Goal: Communication & Community: Answer question/provide support

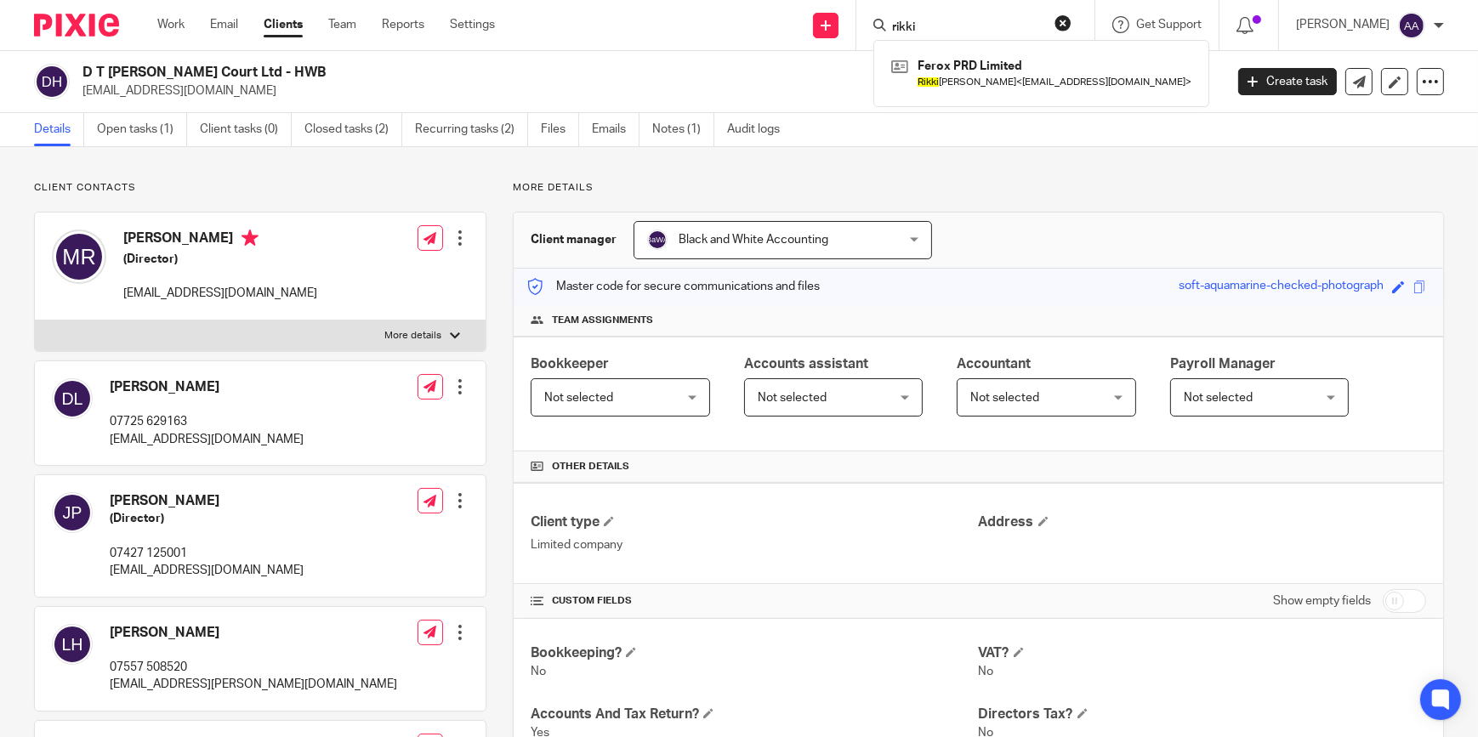
drag, startPoint x: 1060, startPoint y: 17, endPoint x: 898, endPoint y: 26, distance: 161.8
click at [898, 26] on div "rikki" at bounding box center [973, 24] width 198 height 21
drag, startPoint x: 948, startPoint y: 20, endPoint x: 872, endPoint y: 25, distance: 76.7
click at [872, 25] on div "Send new email Create task Add client Request signature rikki Ferox PRD Limited…" at bounding box center [1000, 25] width 958 height 50
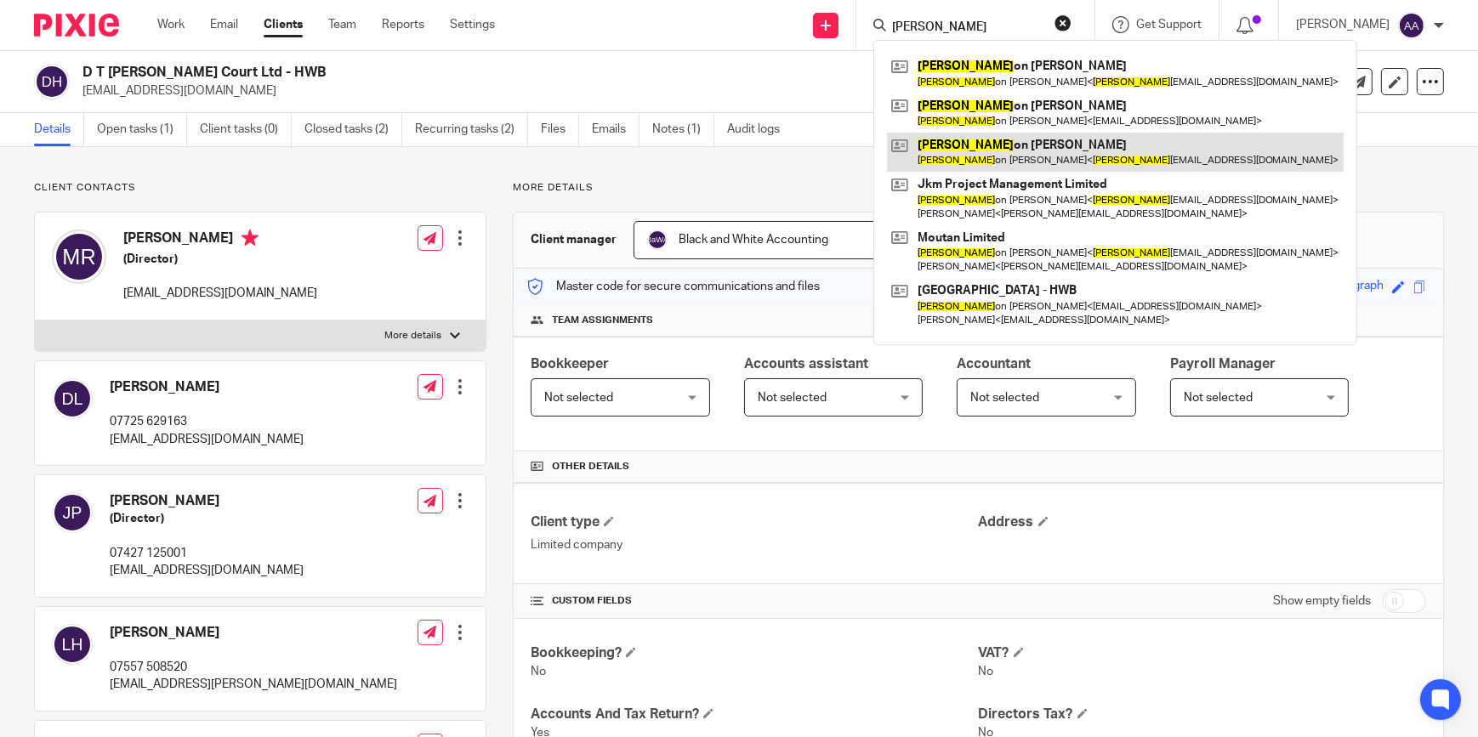
type input "jas"
click at [1015, 145] on link at bounding box center [1115, 152] width 457 height 39
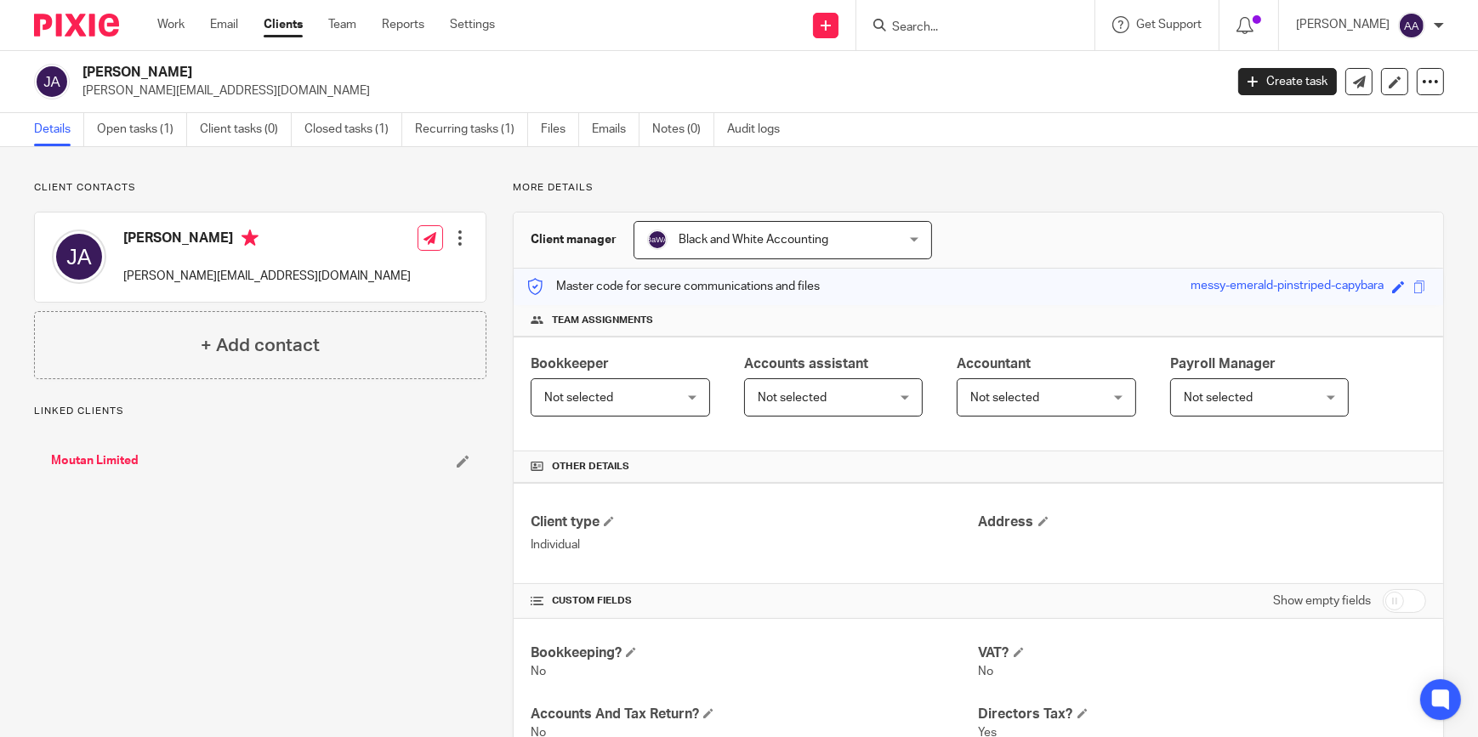
click at [93, 464] on link "Moutan Limited" at bounding box center [95, 461] width 88 height 17
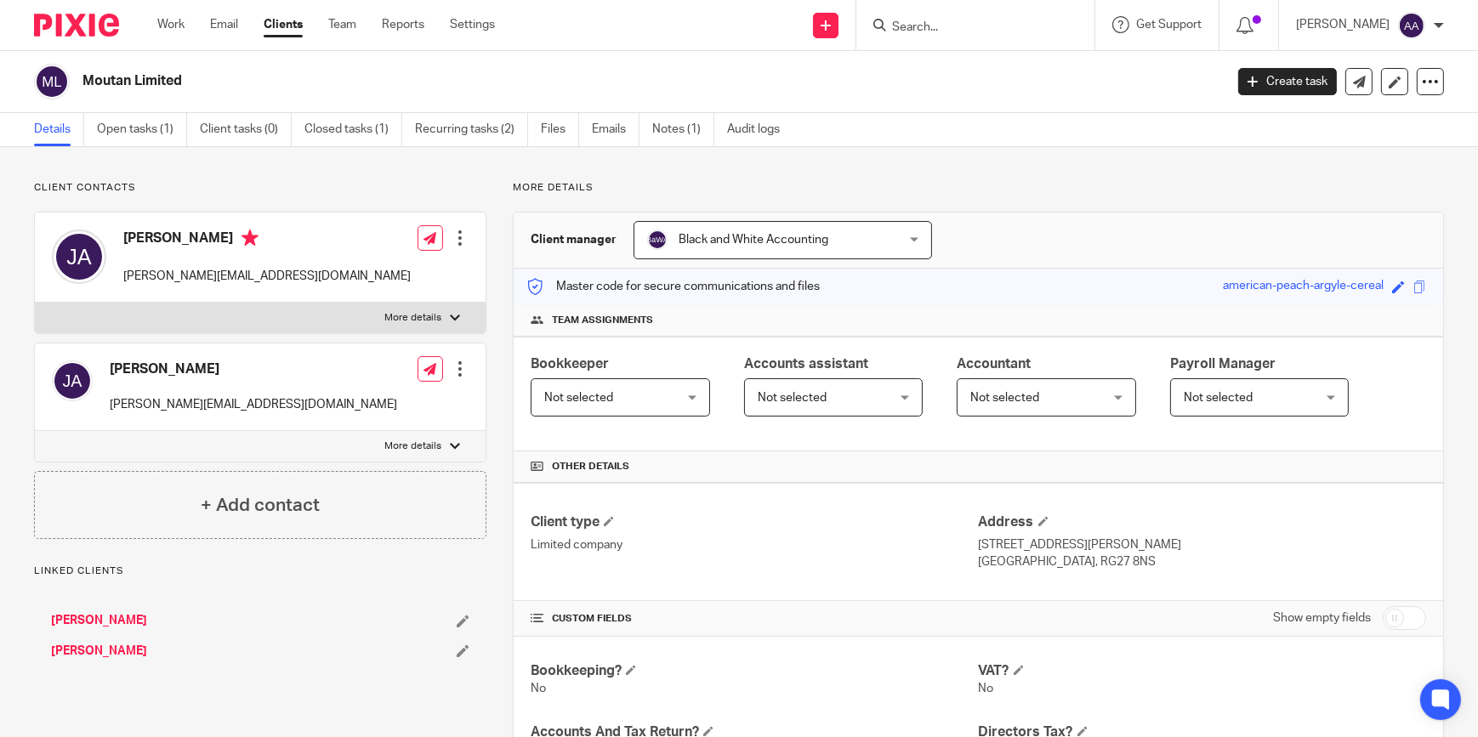
click at [424, 302] on div "Jason Allen jason@moutan.co.uk Edit contact Create client from contact Export d…" at bounding box center [260, 273] width 453 height 122
drag, startPoint x: 424, startPoint y: 302, endPoint x: 425, endPoint y: 314, distance: 11.9
click at [426, 310] on label "More details" at bounding box center [260, 318] width 451 height 31
click at [35, 303] on input "More details" at bounding box center [34, 302] width 1 height 1
checkbox input "true"
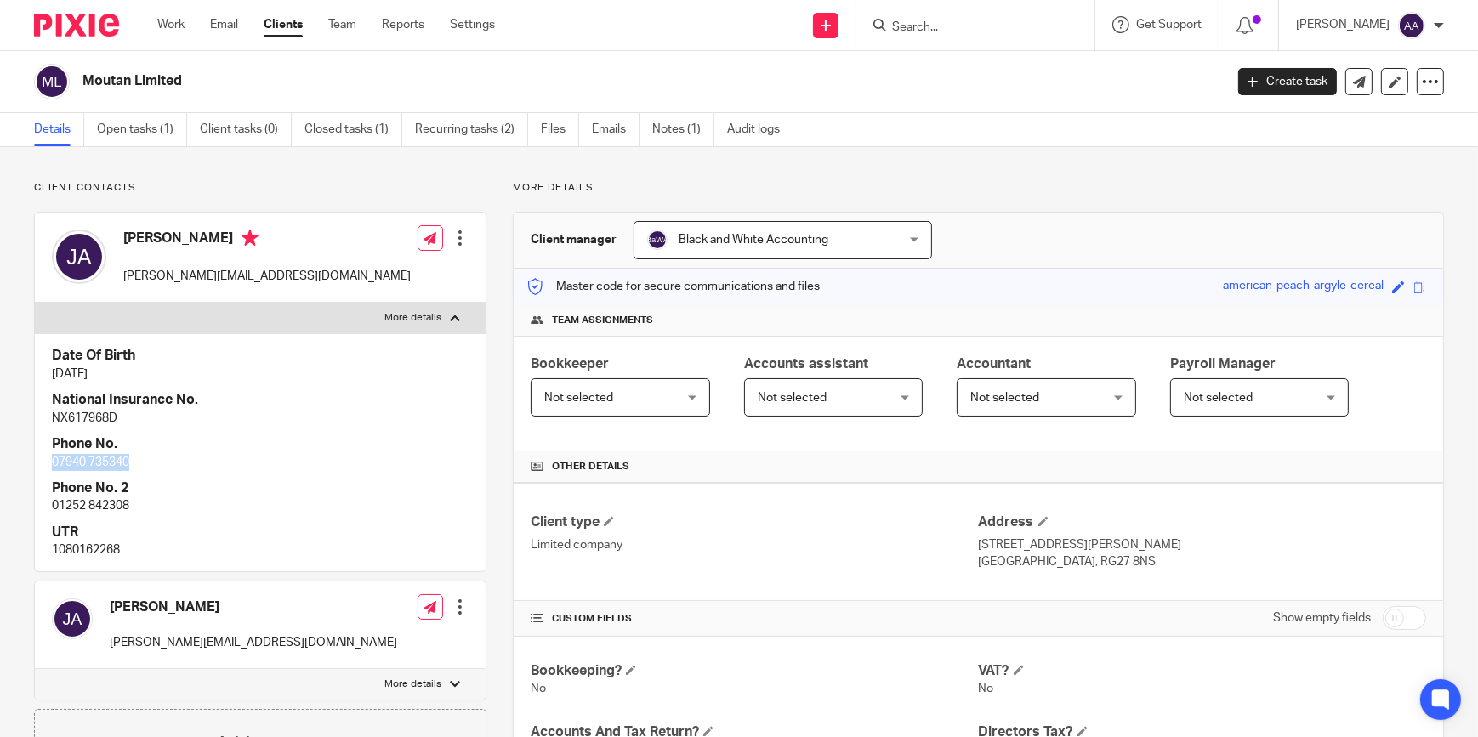
drag, startPoint x: 44, startPoint y: 463, endPoint x: 131, endPoint y: 459, distance: 86.8
click at [131, 459] on div "Date Of Birth 4 Jan 1972 National Insurance No. NX617968D Phone No. 07940 73534…" at bounding box center [260, 452] width 451 height 238
copy p "07940 735340"
click at [953, 21] on input "Search" at bounding box center [967, 27] width 153 height 15
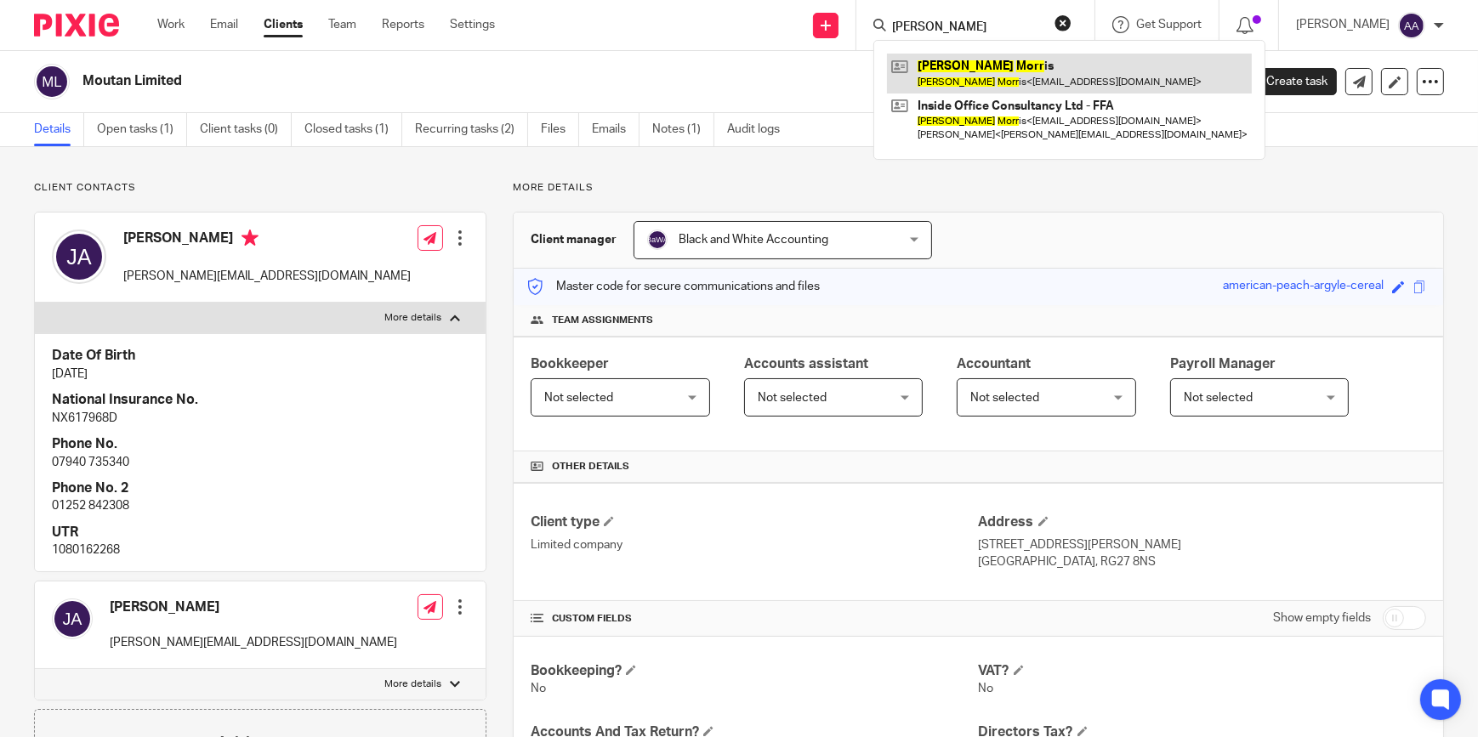
type input "karon morr"
click at [1012, 54] on link at bounding box center [1069, 73] width 365 height 39
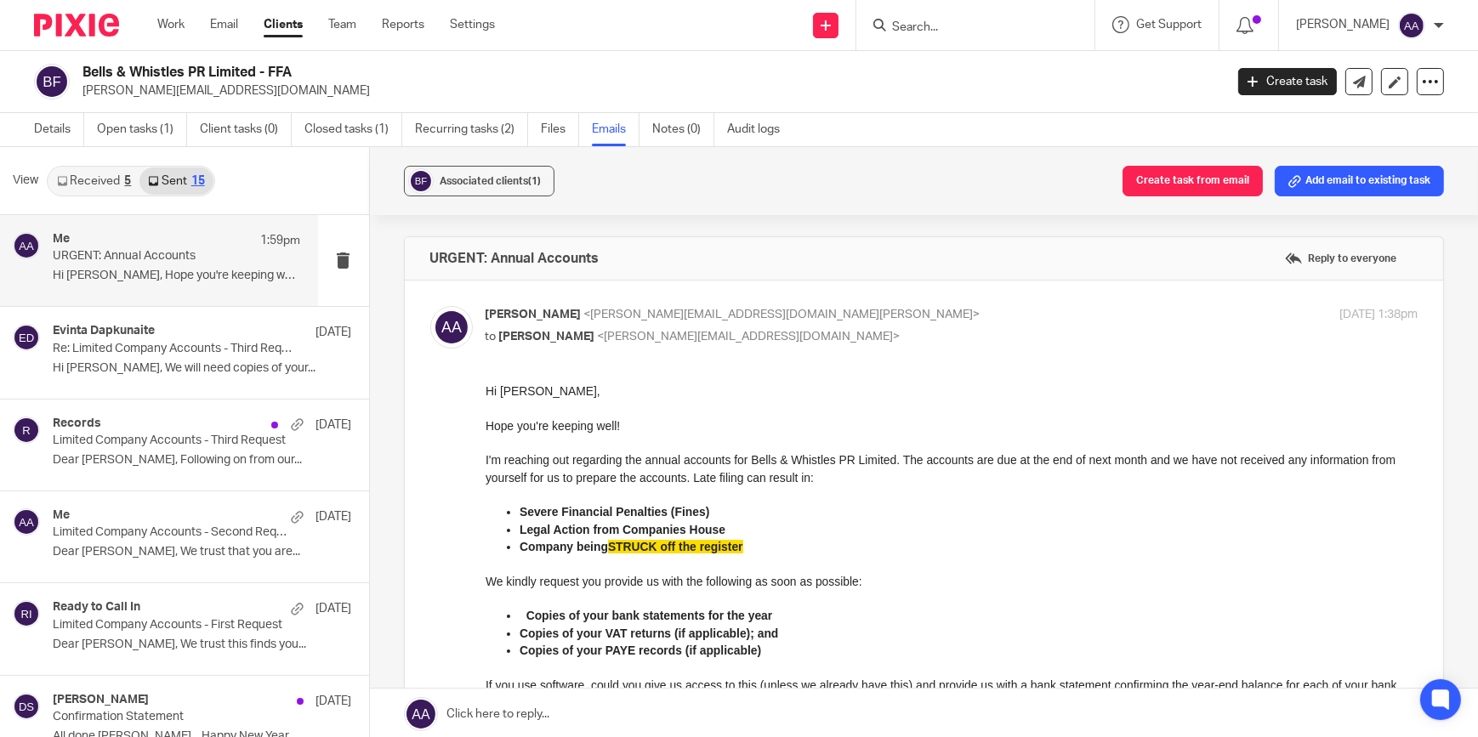
scroll to position [2, 0]
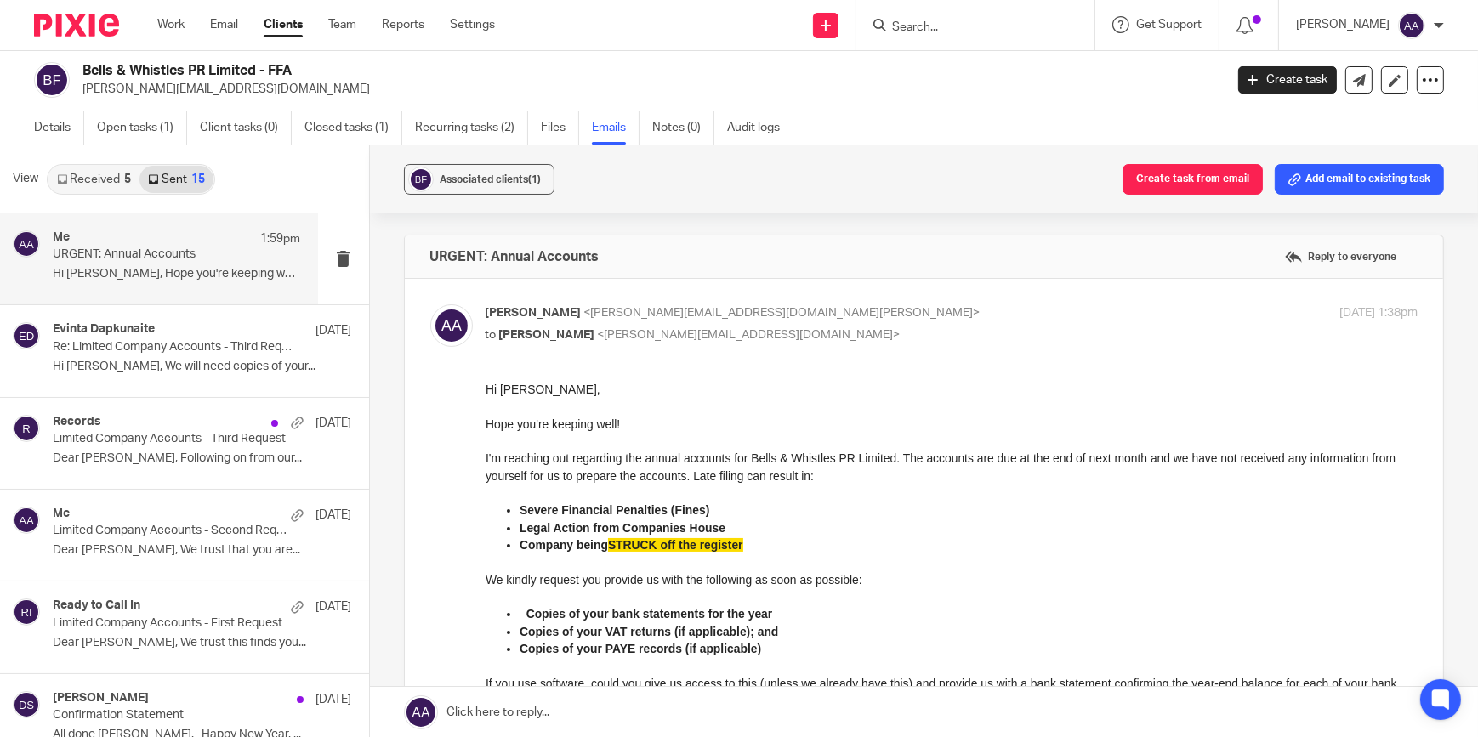
click at [960, 22] on input "Search" at bounding box center [967, 27] width 153 height 15
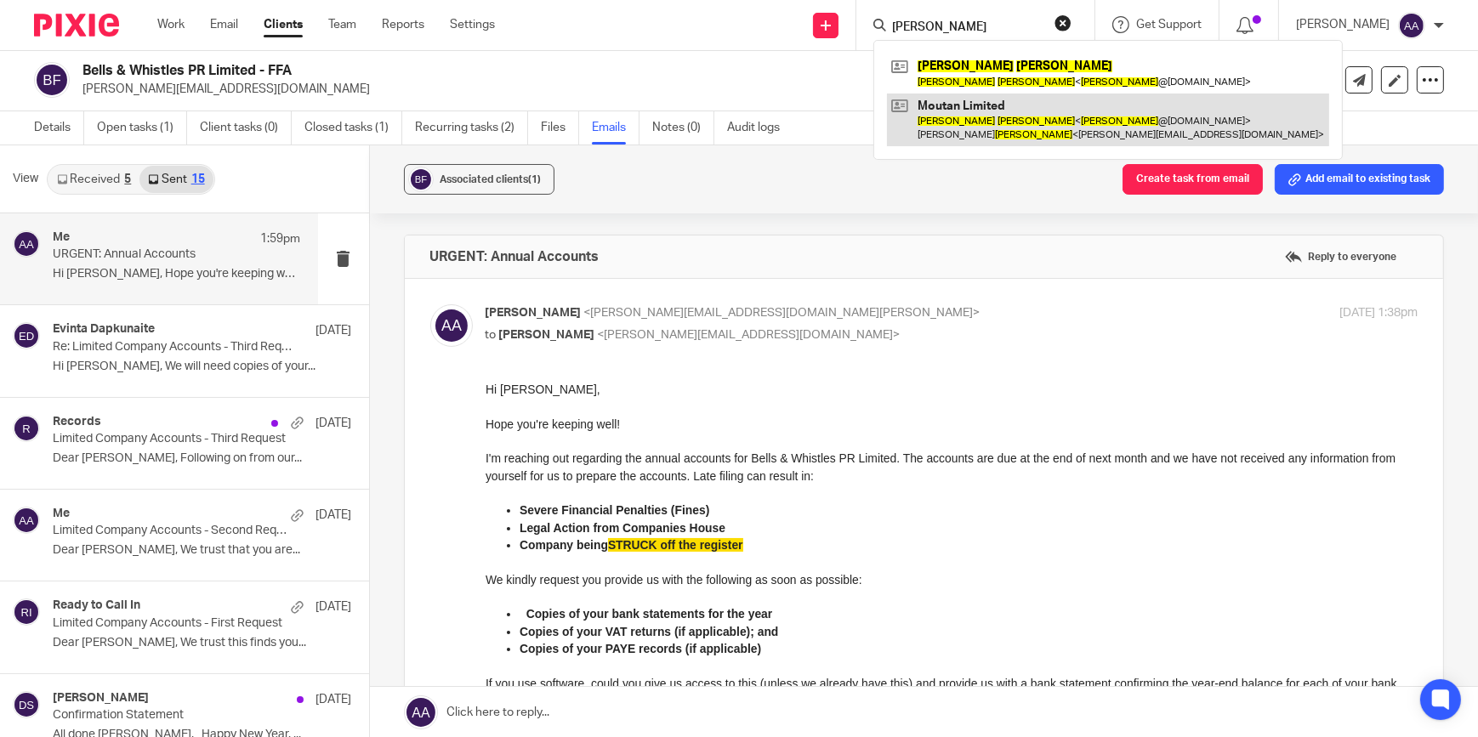
type input "jason allen"
click at [955, 99] on link at bounding box center [1108, 120] width 442 height 53
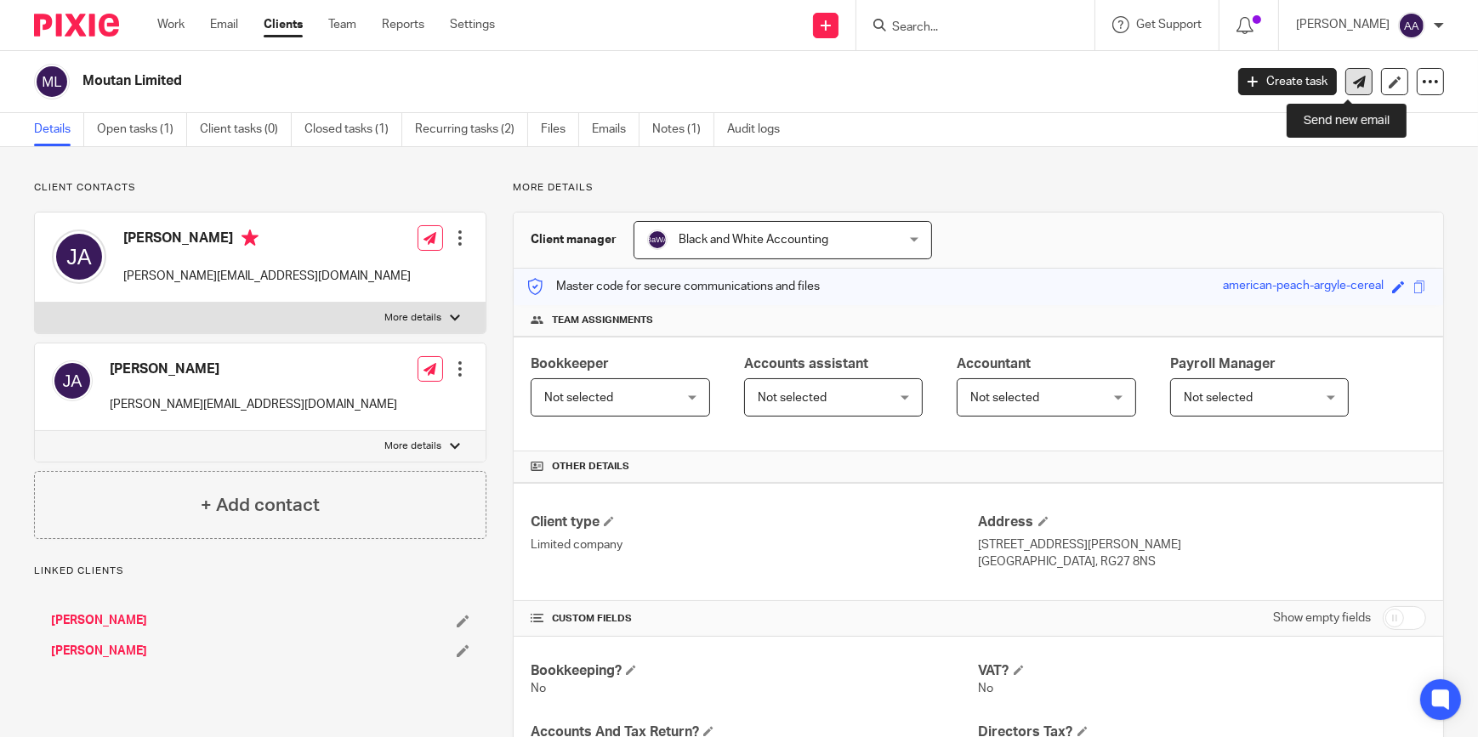
click at [1356, 71] on link at bounding box center [1359, 81] width 27 height 27
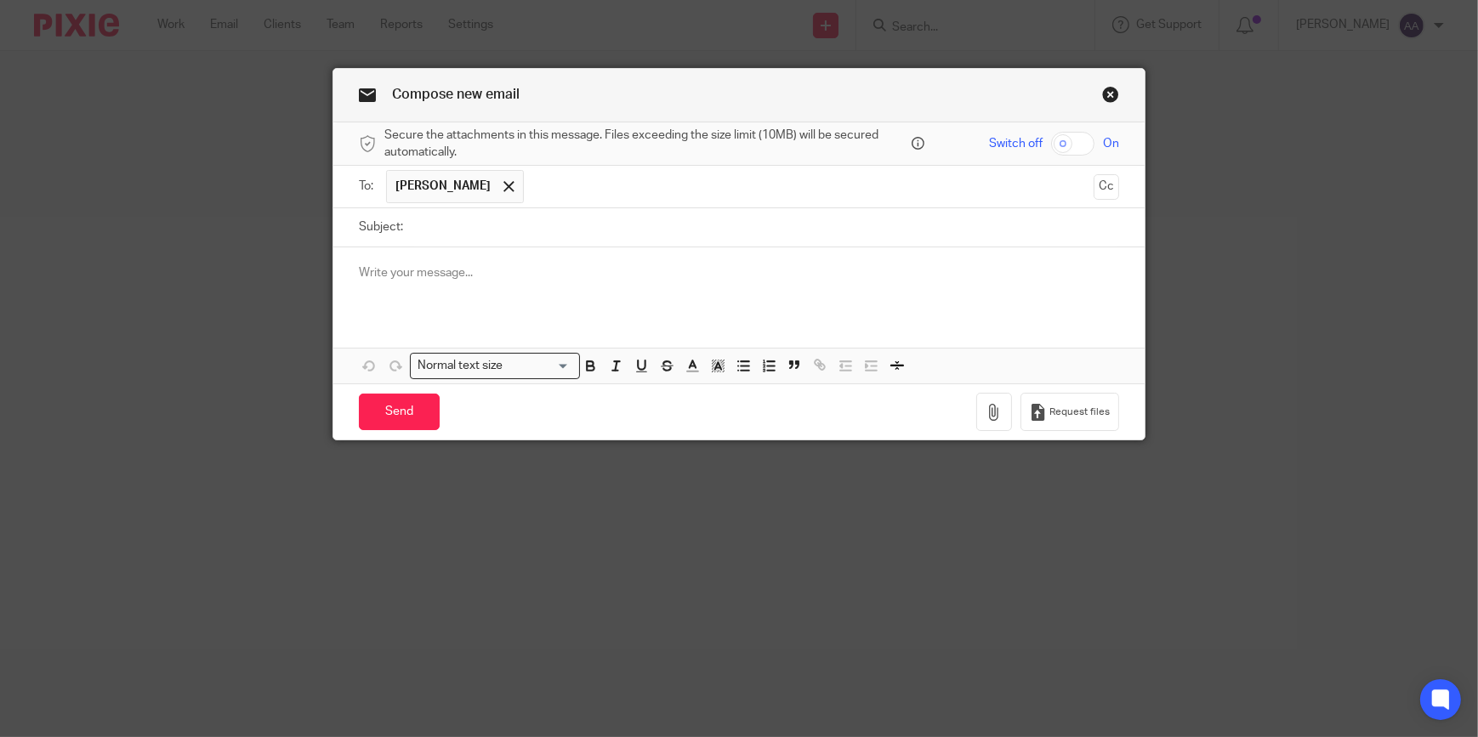
click at [675, 227] on input "Subject:" at bounding box center [766, 227] width 708 height 38
type input "M"
type input "URGENT: Annual Accounts"
click at [560, 272] on p at bounding box center [739, 273] width 760 height 17
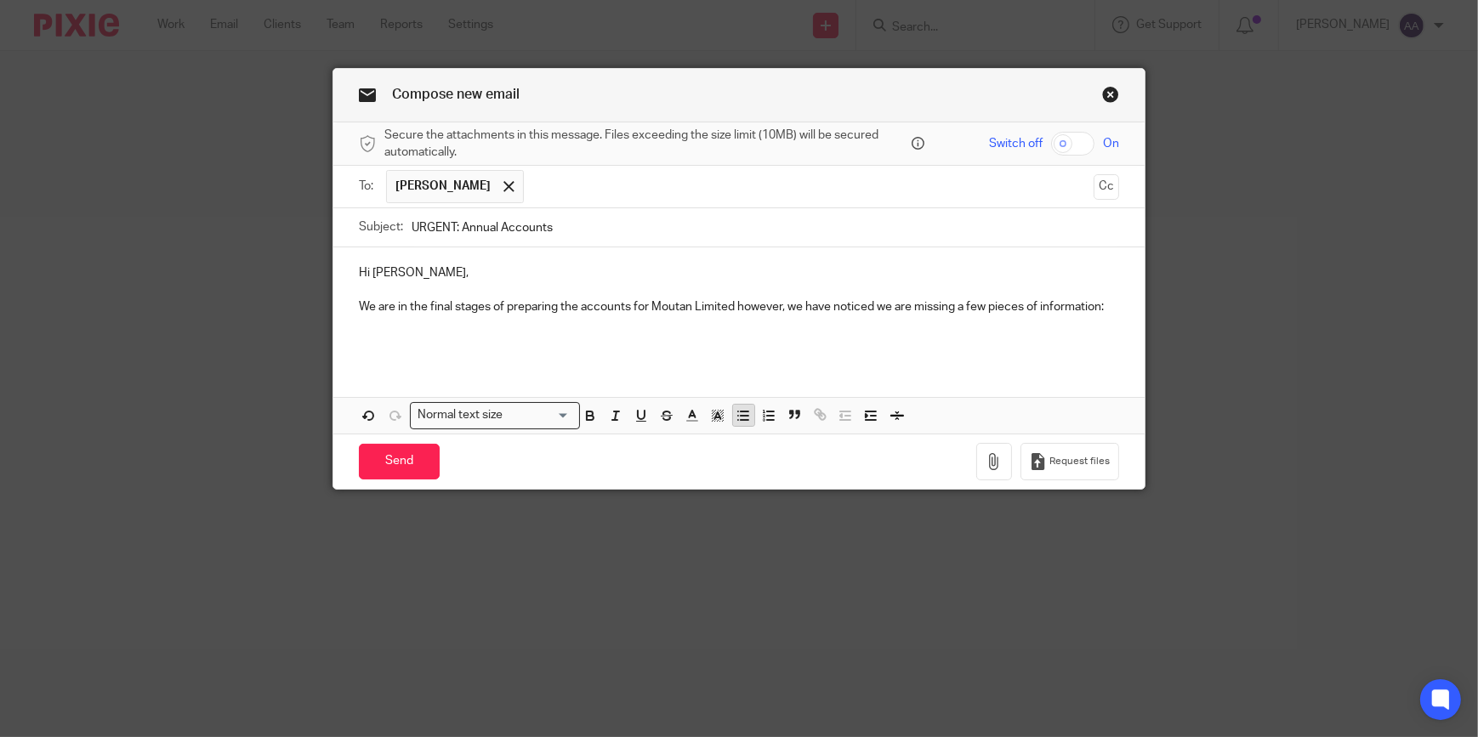
click at [741, 416] on line "button" at bounding box center [745, 416] width 8 height 0
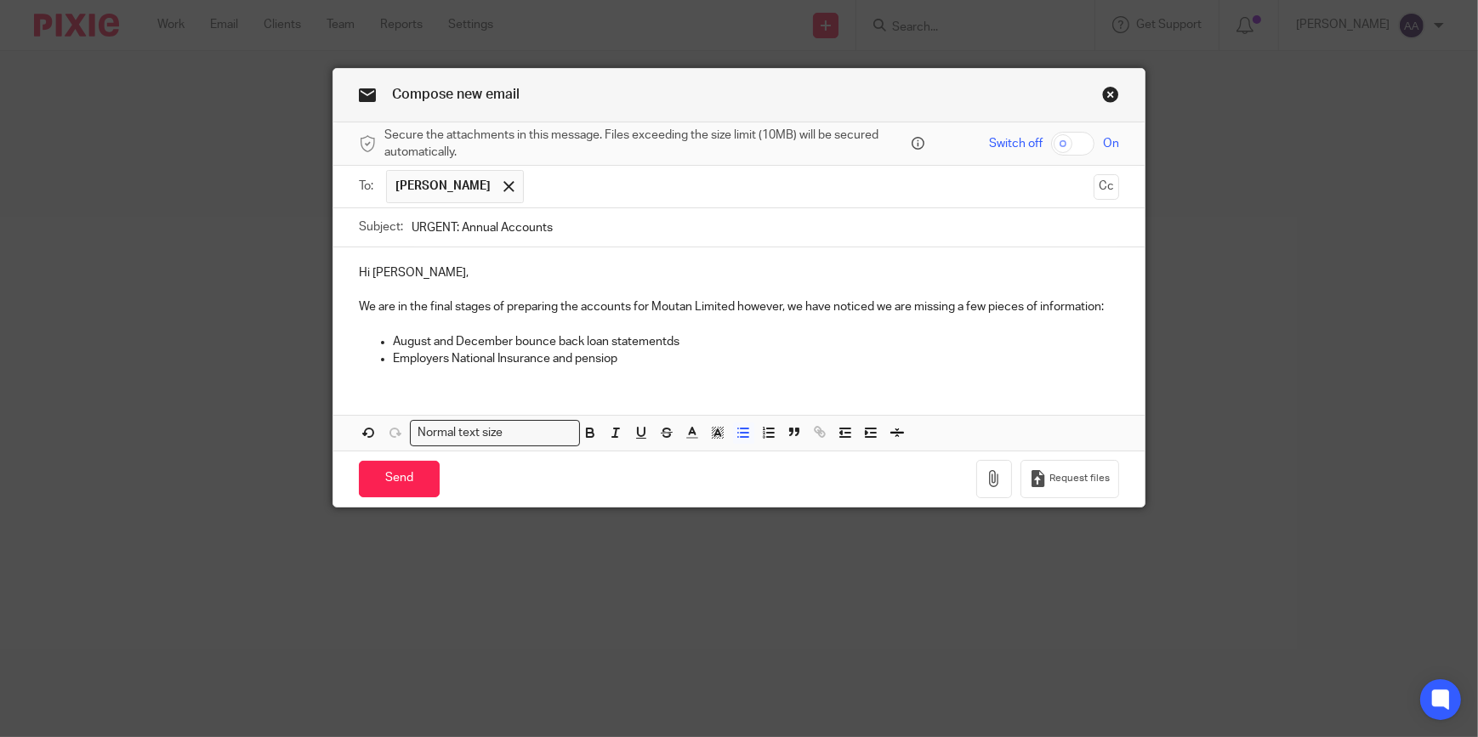
click at [675, 358] on p "Employers National Insurance and pensiop" at bounding box center [756, 358] width 726 height 17
click at [632, 328] on p at bounding box center [739, 324] width 760 height 17
click at [630, 335] on p "August and December bounce back loan statementds" at bounding box center [756, 341] width 726 height 17
click at [711, 353] on p "Employers National Insurance and pension contributions" at bounding box center [756, 358] width 726 height 17
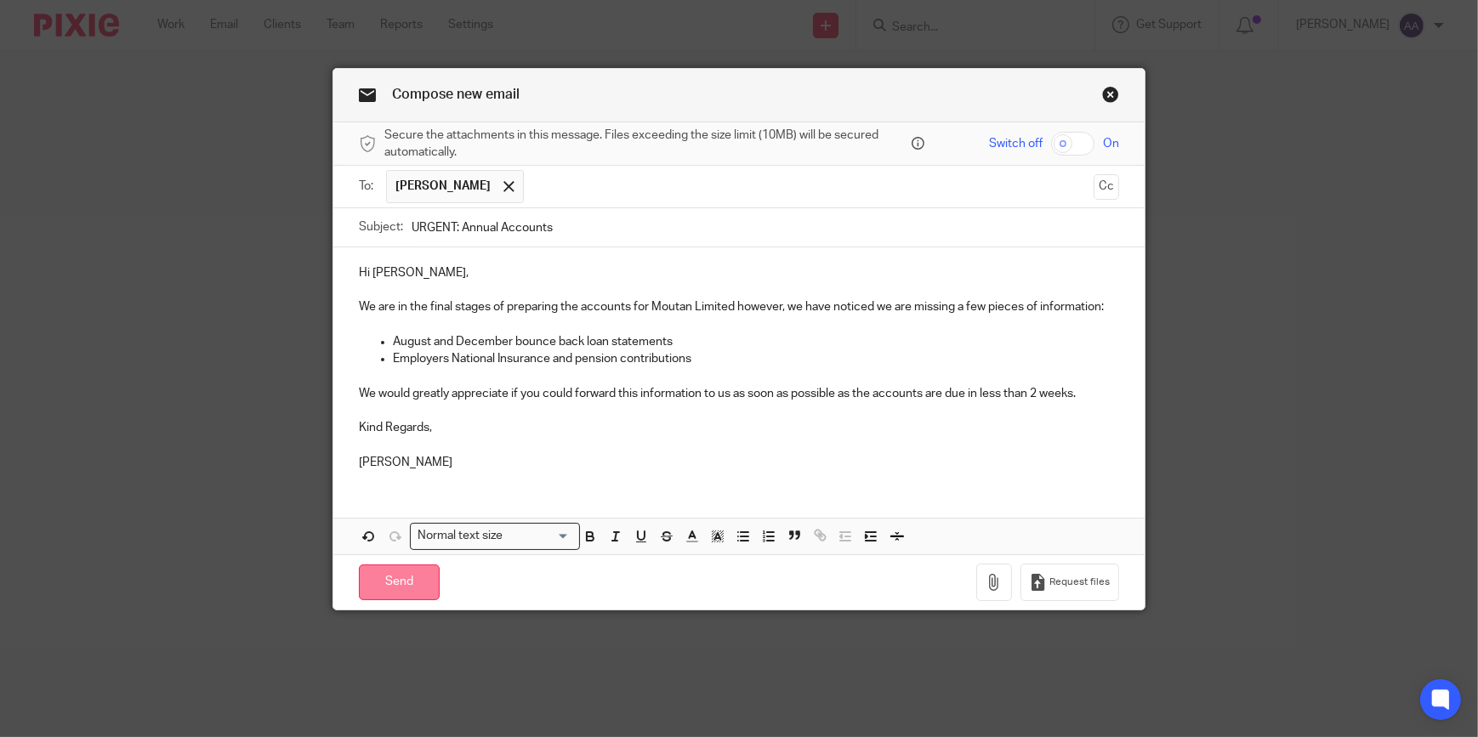
click at [396, 578] on input "Send" at bounding box center [399, 583] width 81 height 37
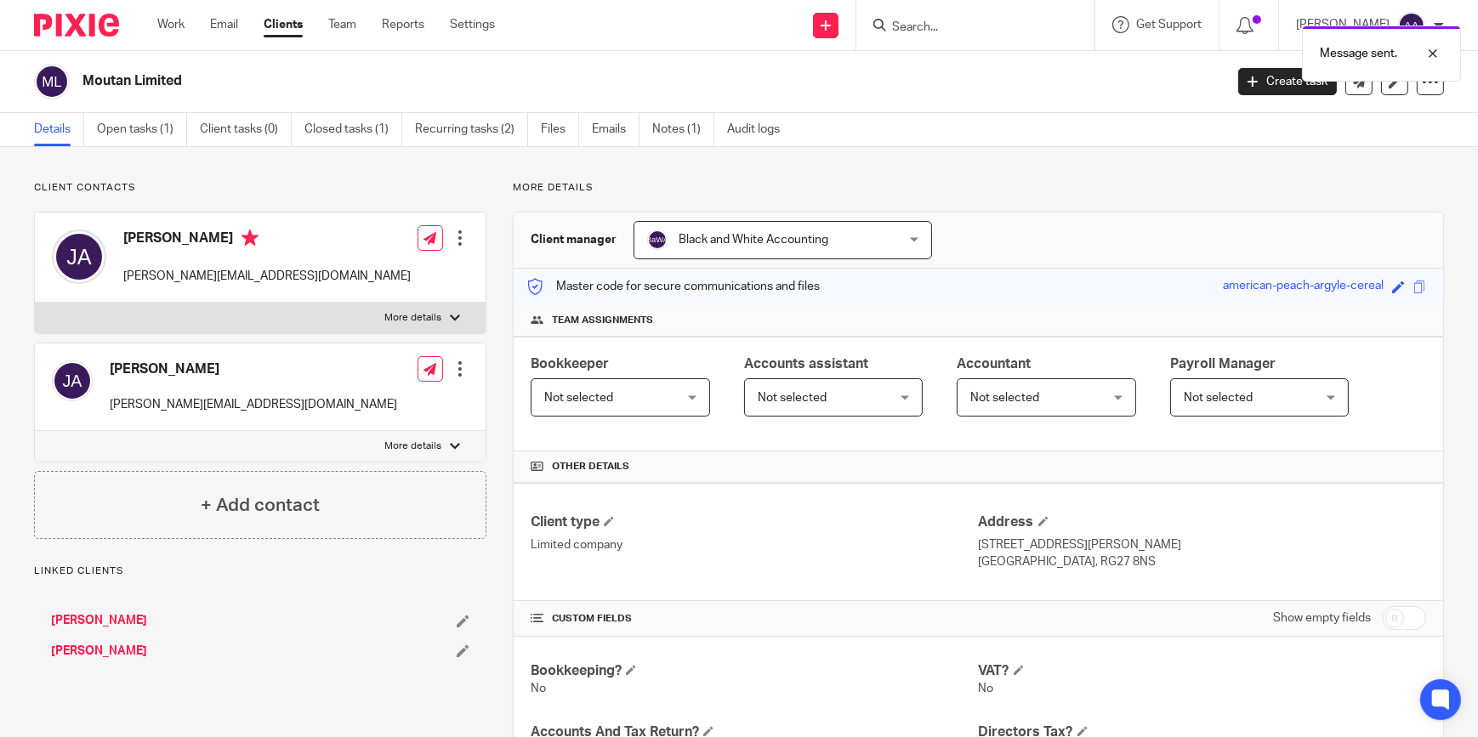
click at [1002, 13] on div at bounding box center [976, 25] width 238 height 50
drag, startPoint x: 993, startPoint y: 21, endPoint x: 983, endPoint y: 28, distance: 12.3
click at [993, 21] on div "Message sent." at bounding box center [1100, 49] width 722 height 65
click at [965, 29] on div "Message sent." at bounding box center [1100, 49] width 722 height 65
click at [1429, 50] on div at bounding box center [1420, 53] width 46 height 20
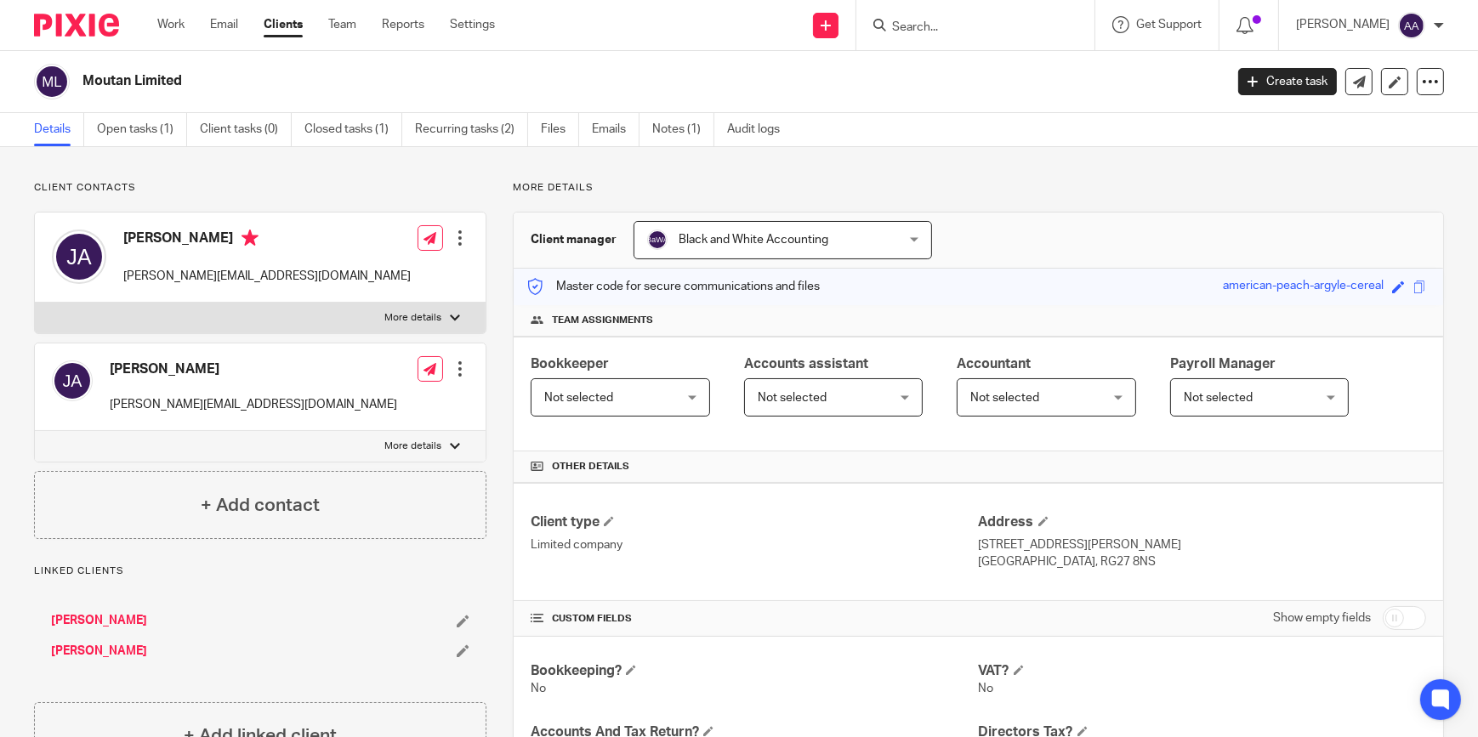
click at [980, 26] on div "Message sent." at bounding box center [1100, 49] width 722 height 65
click at [980, 26] on input "Search" at bounding box center [967, 27] width 153 height 15
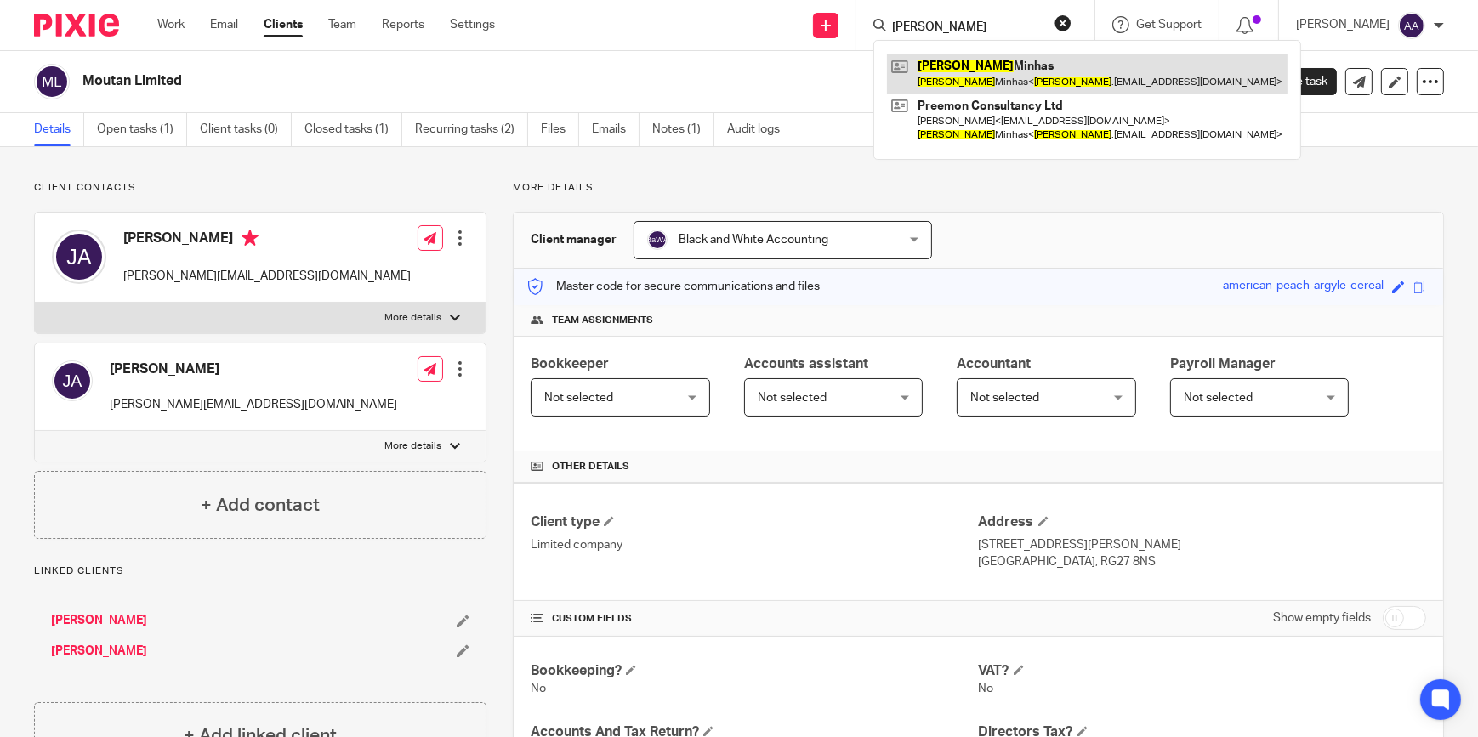
type input "kulbir"
click at [987, 69] on link at bounding box center [1087, 73] width 401 height 39
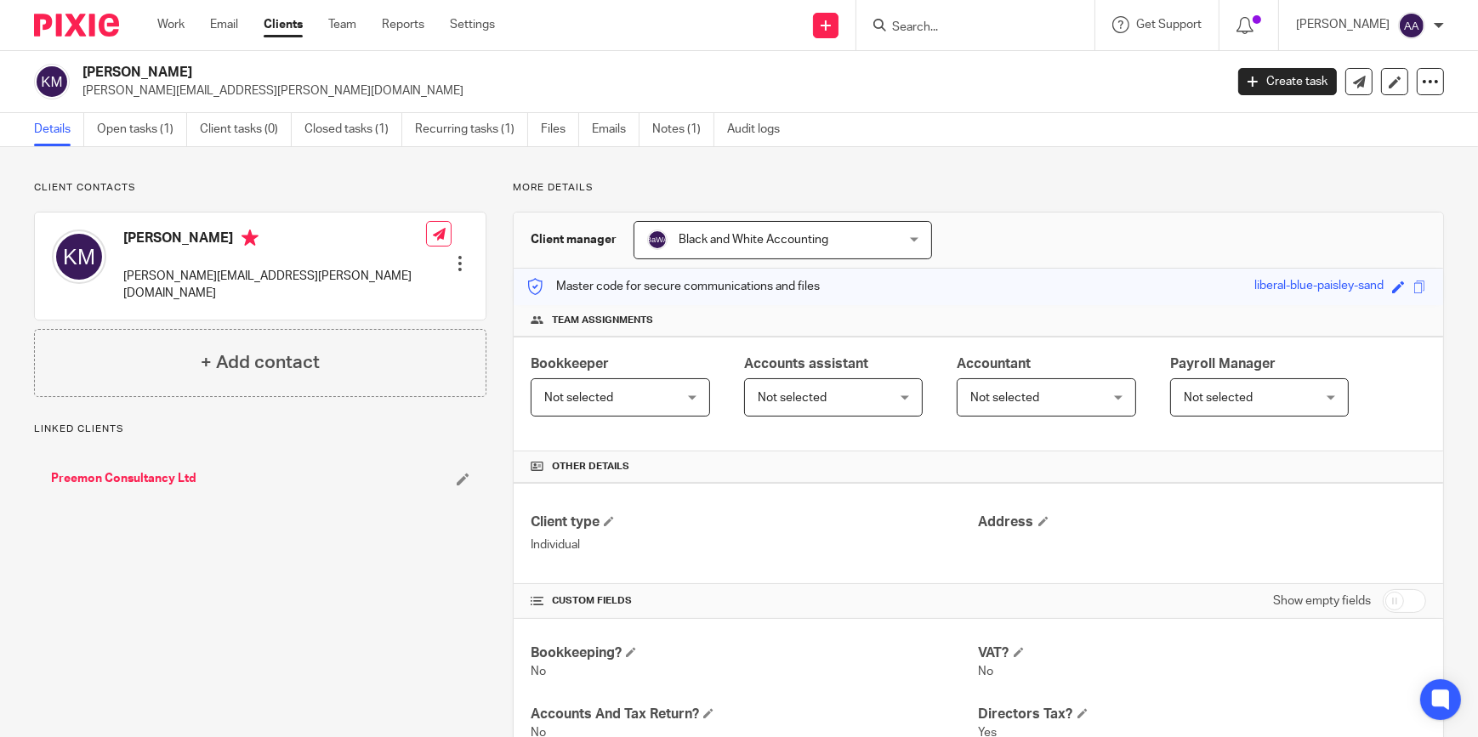
click at [157, 470] on link "Preemon Consultancy Ltd" at bounding box center [123, 478] width 145 height 17
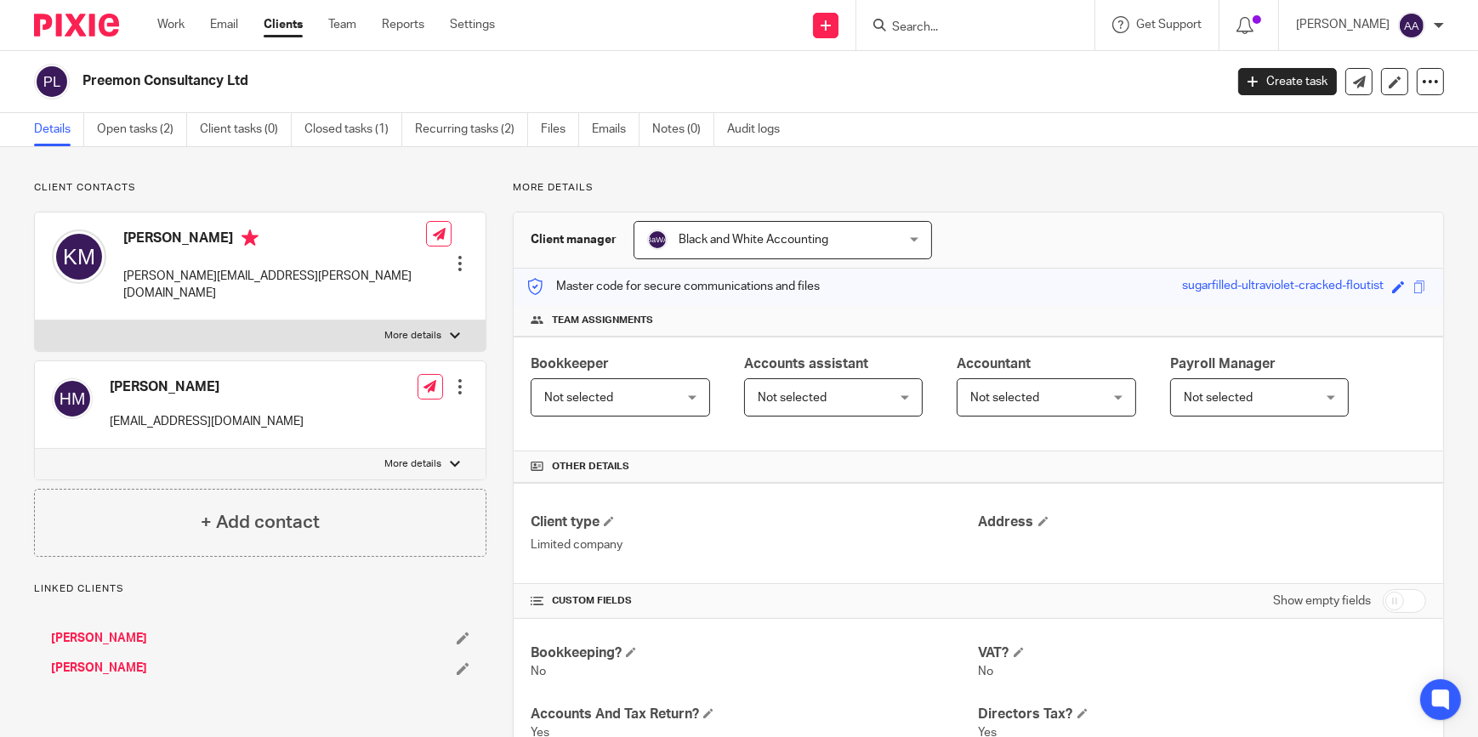
click at [411, 286] on div "Kulbir Minhas kulbir.minhas@gmail.com Edit contact Create client from contact E…" at bounding box center [260, 267] width 451 height 108
click at [401, 321] on label "More details" at bounding box center [260, 336] width 451 height 31
click at [35, 320] on input "More details" at bounding box center [34, 320] width 1 height 1
checkbox input "true"
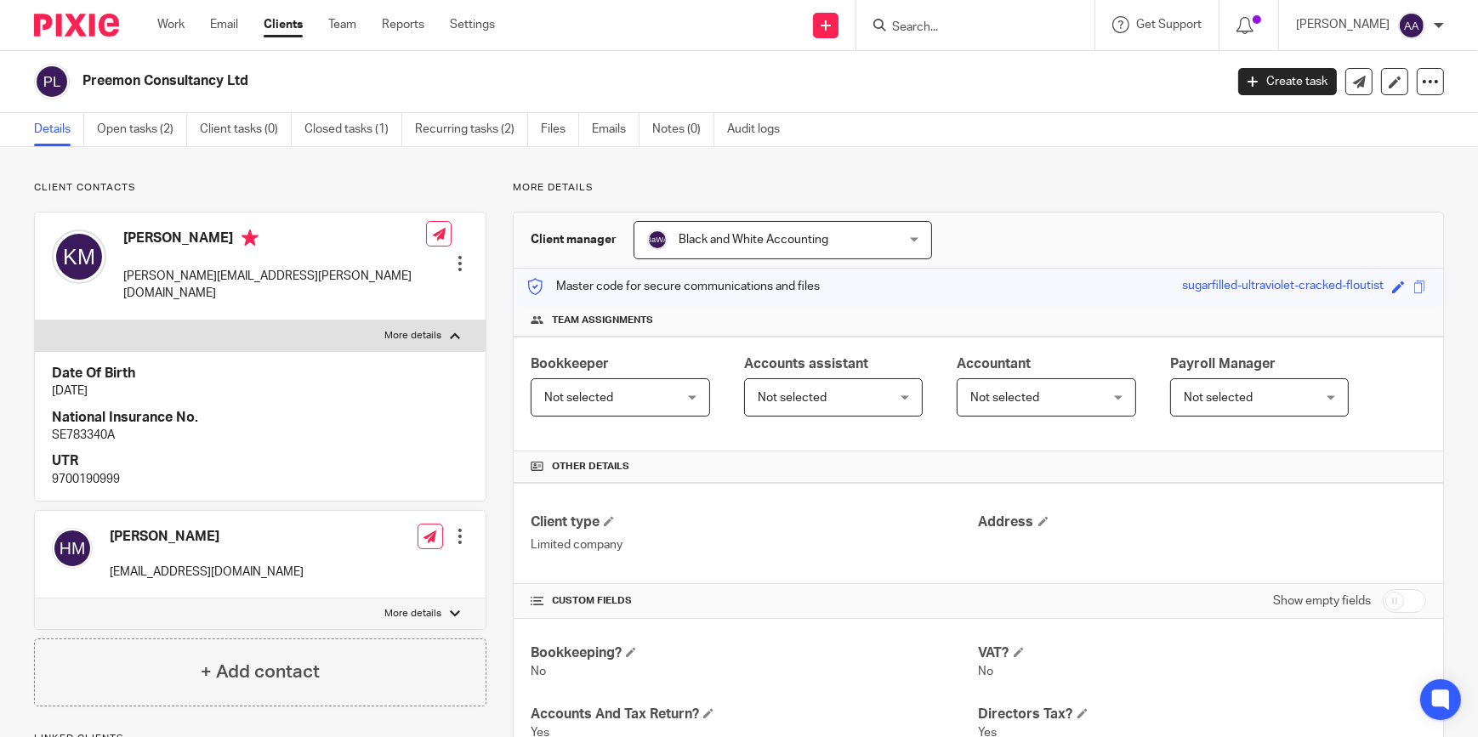
click at [364, 579] on div "Harpreet Minhas minhas.harpreet16@gmail.com Edit contact Create client from con…" at bounding box center [260, 570] width 453 height 120
click at [362, 578] on div "Harpreet Minhas minhas.harpreet16@gmail.com Edit contact Create client from con…" at bounding box center [260, 555] width 451 height 88
click at [365, 599] on label "More details" at bounding box center [260, 614] width 451 height 31
click at [35, 598] on input "More details" at bounding box center [34, 598] width 1 height 1
checkbox input "true"
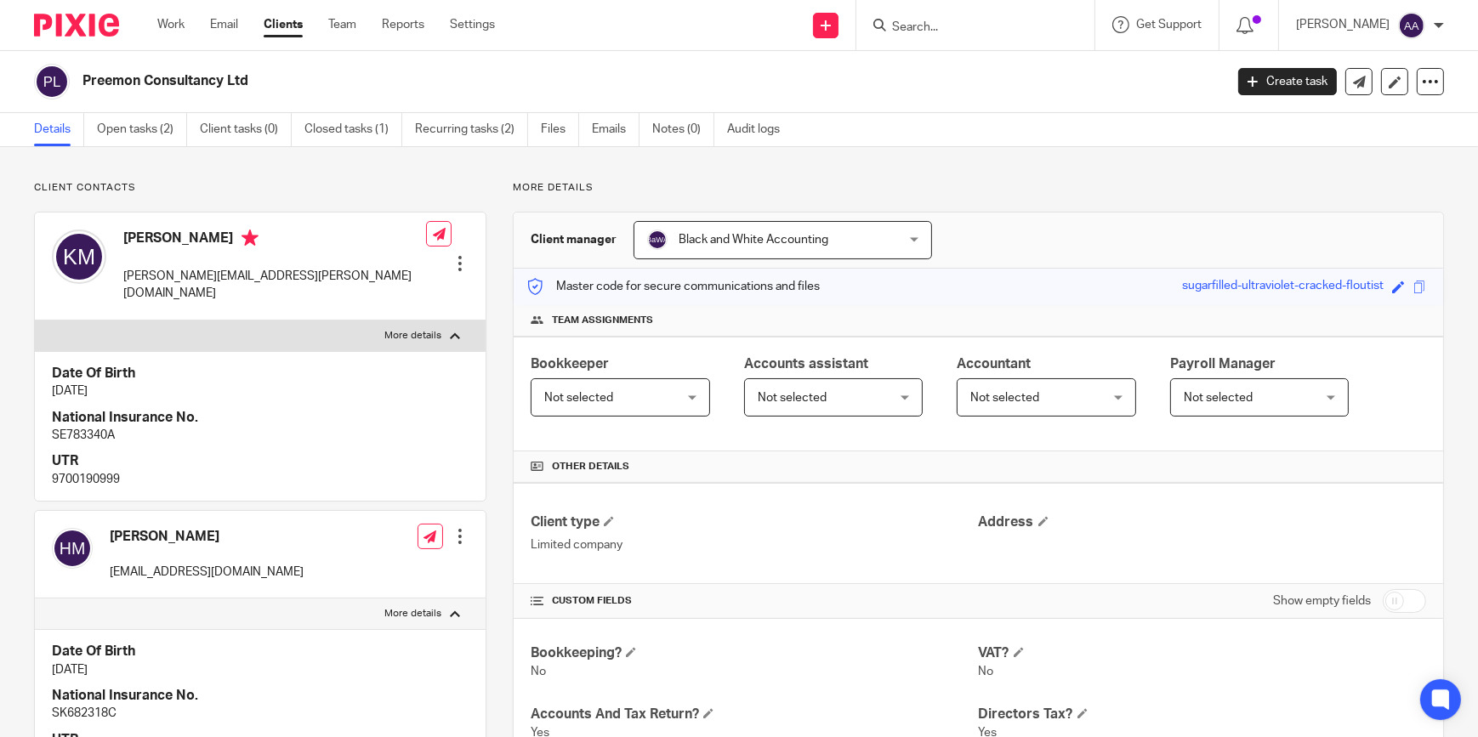
click at [944, 23] on input "Search" at bounding box center [967, 27] width 153 height 15
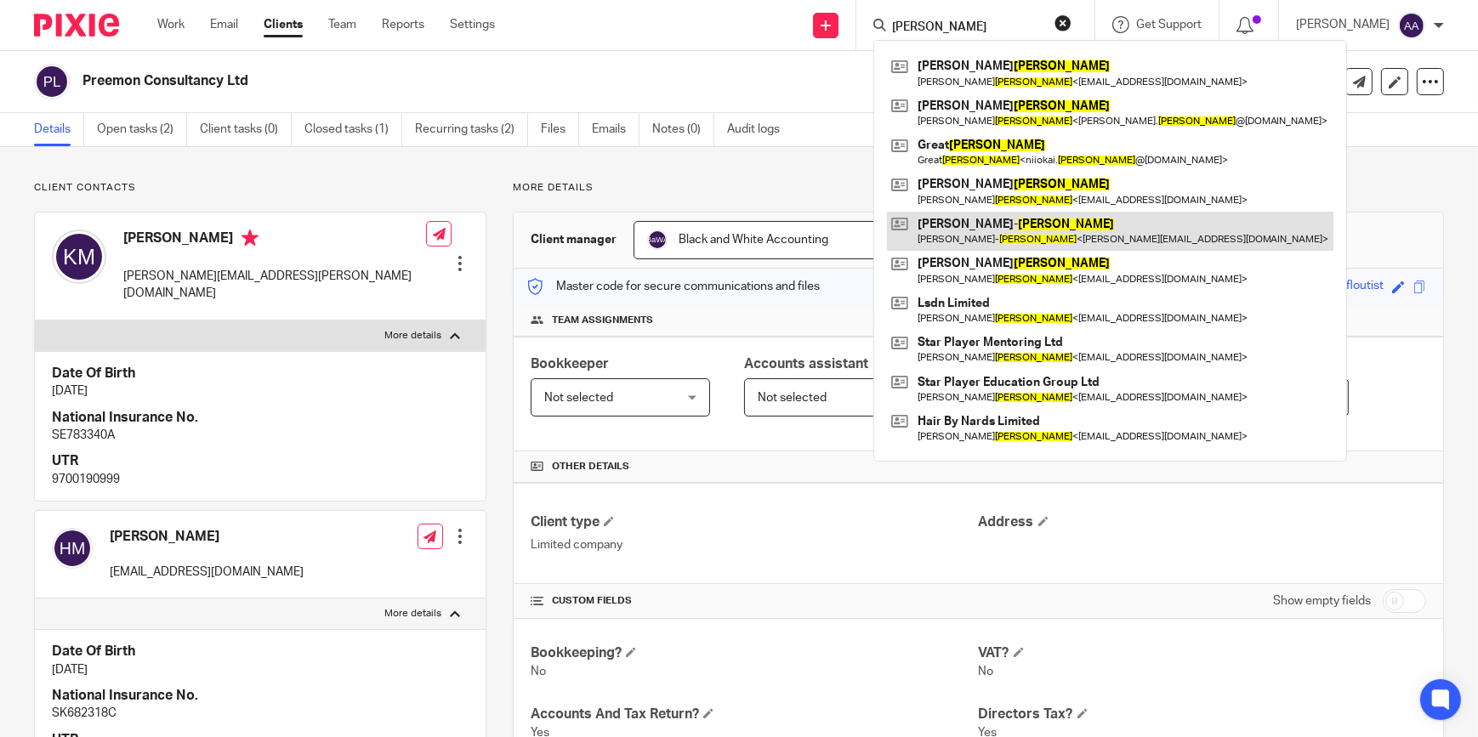
type input "evans"
click at [1079, 235] on link at bounding box center [1110, 231] width 447 height 39
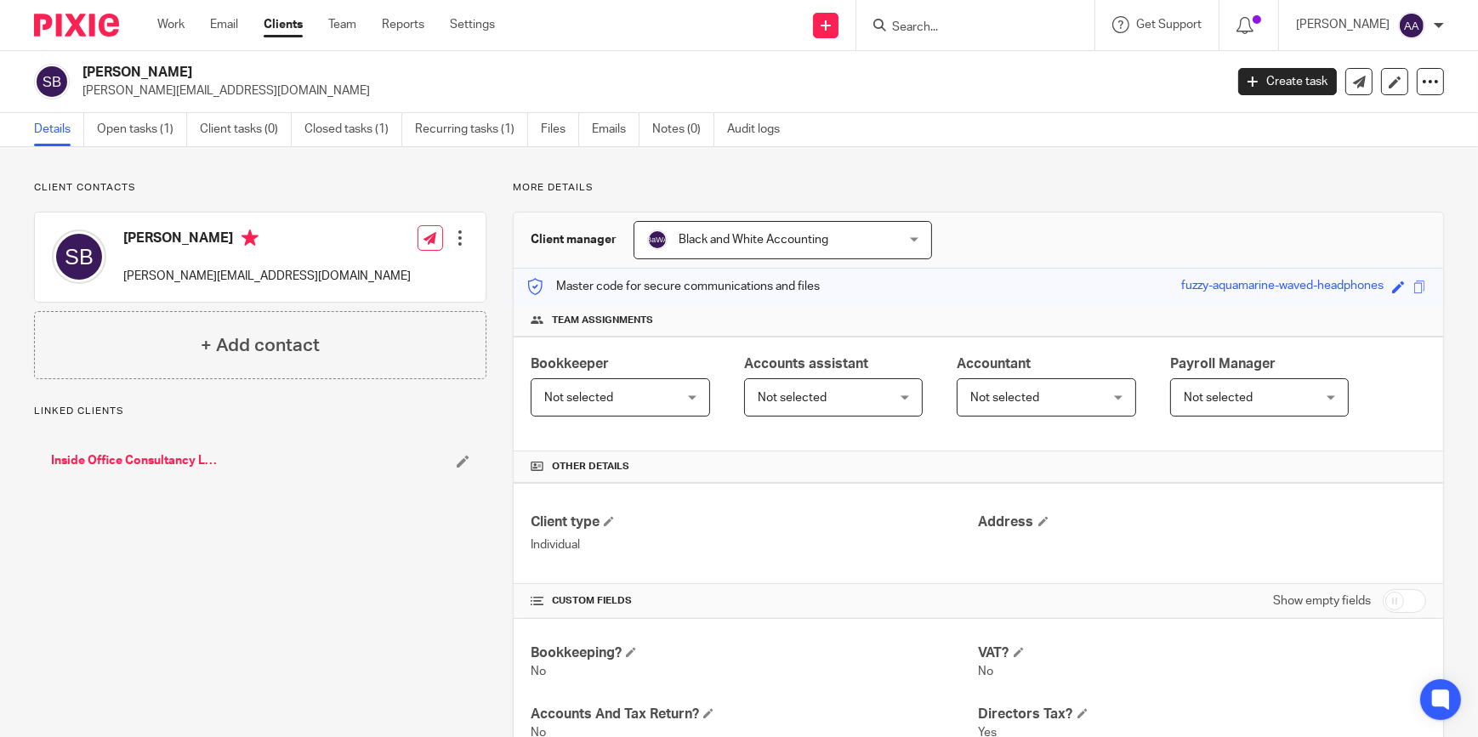
click at [942, 26] on input "Search" at bounding box center [967, 27] width 153 height 15
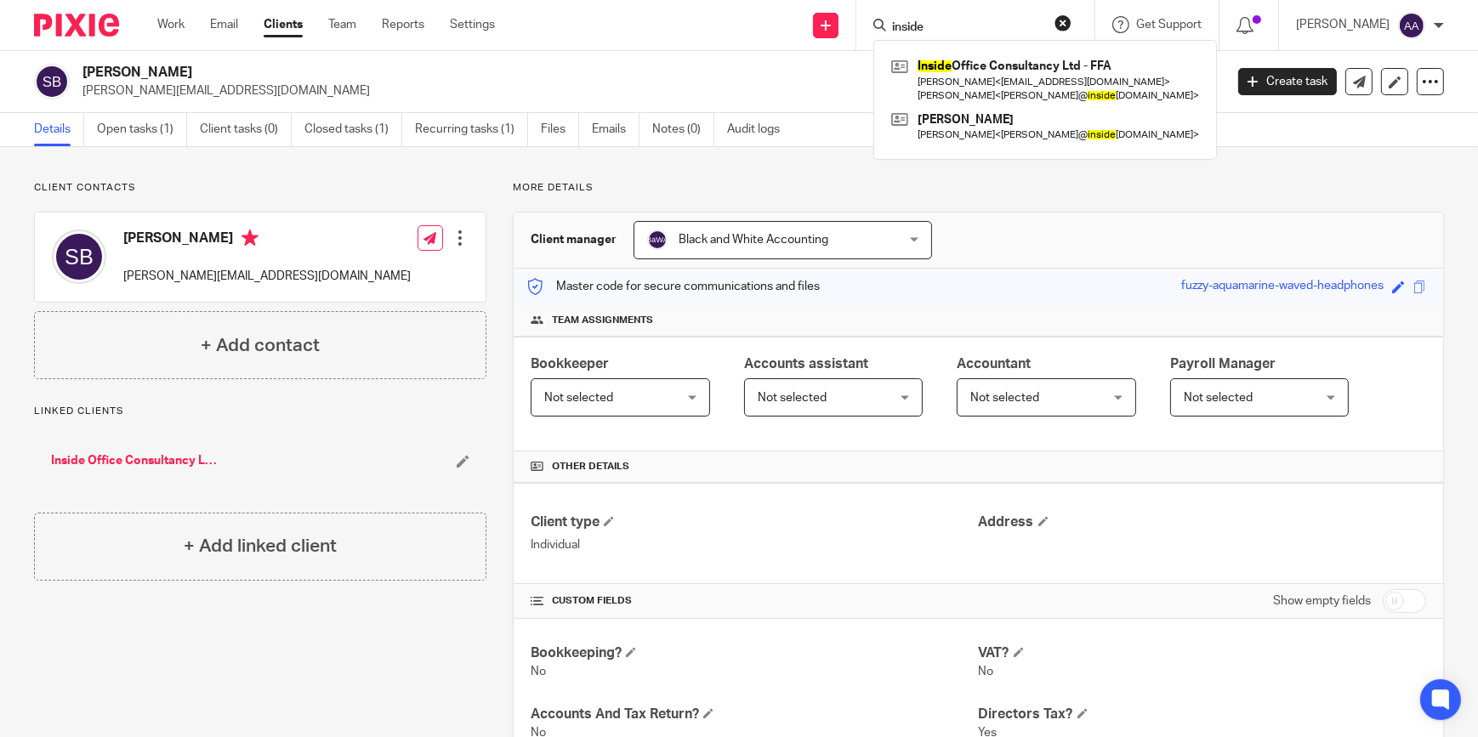
type input "inside"
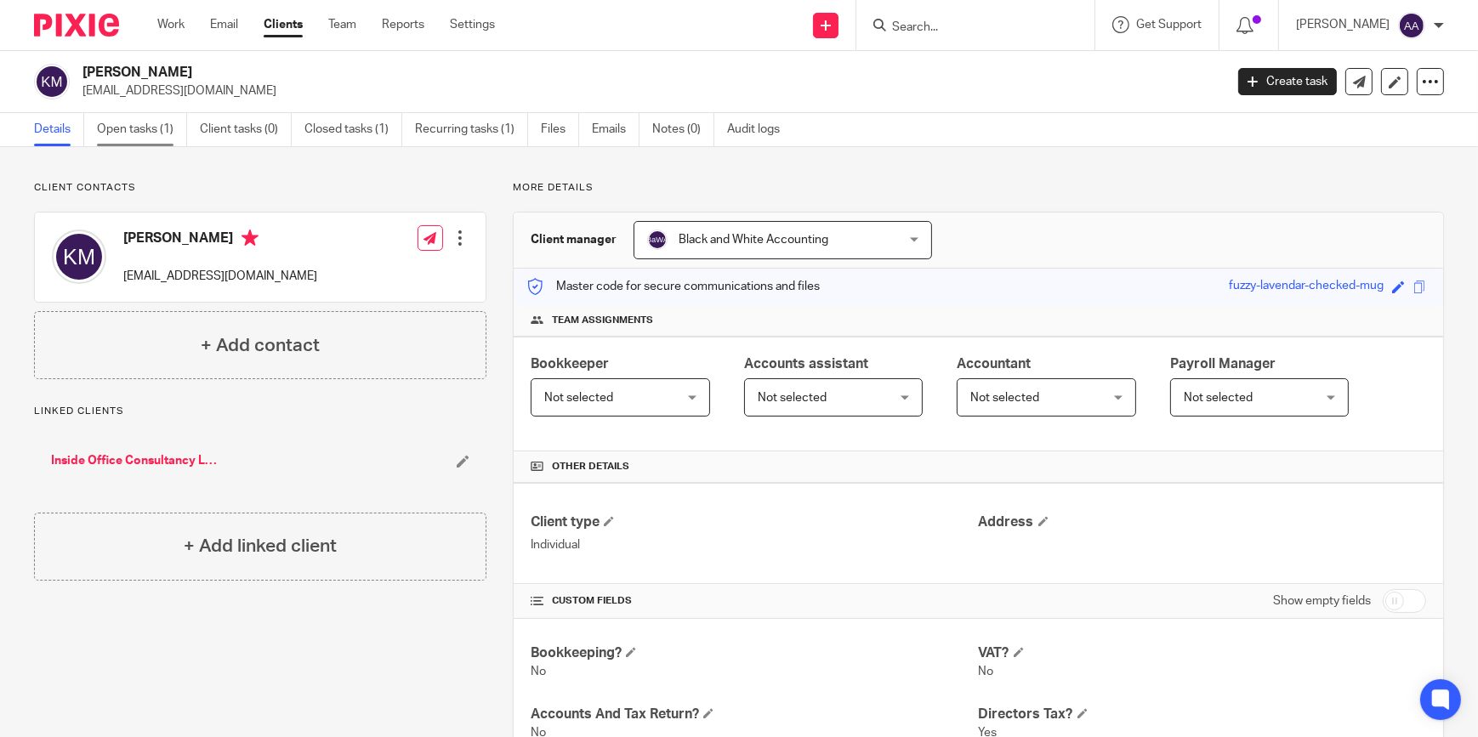
click at [139, 128] on link "Open tasks (1)" at bounding box center [142, 129] width 90 height 33
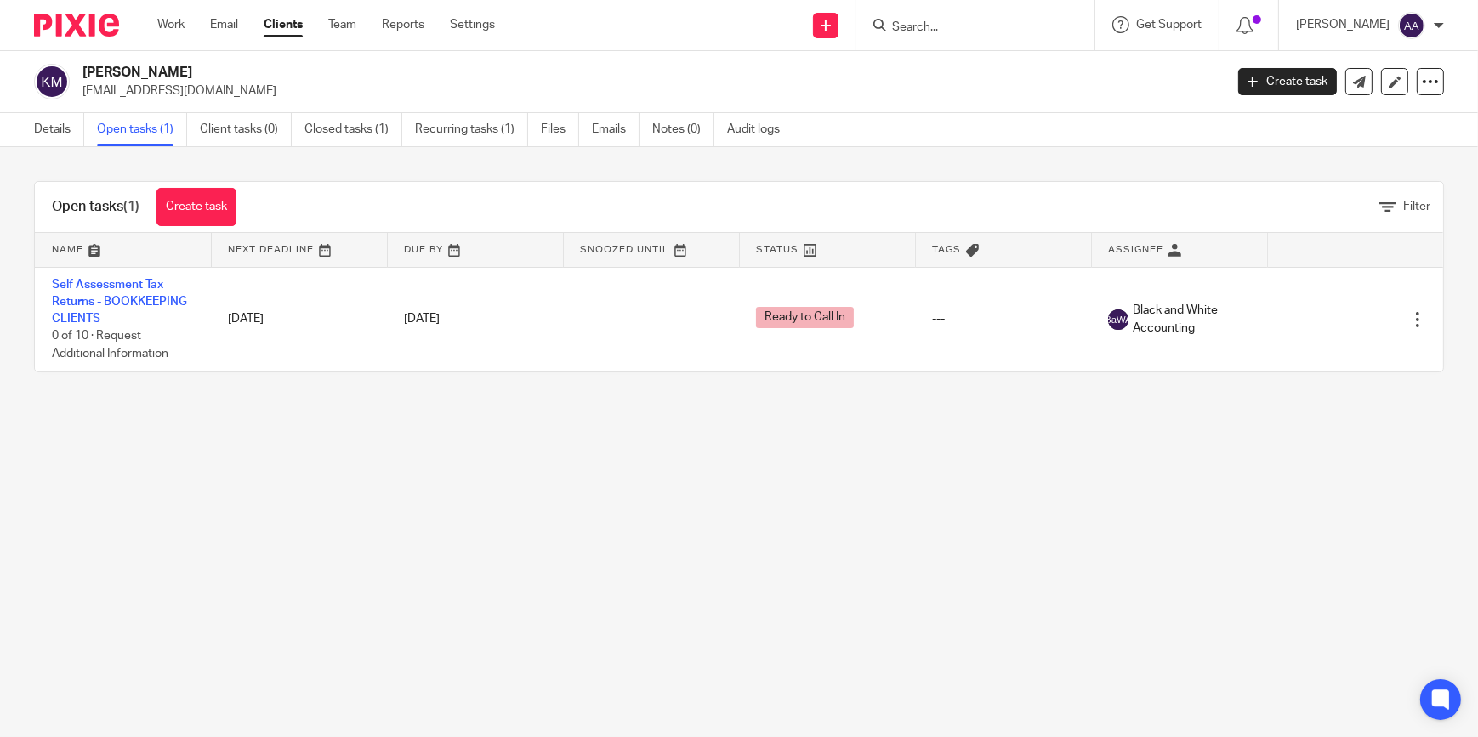
click at [25, 128] on div "Details Open tasks (1) Client tasks (0) Closed tasks (1) Recurring tasks (1) Fi…" at bounding box center [411, 129] width 823 height 33
click at [46, 130] on link "Details" at bounding box center [59, 129] width 50 height 33
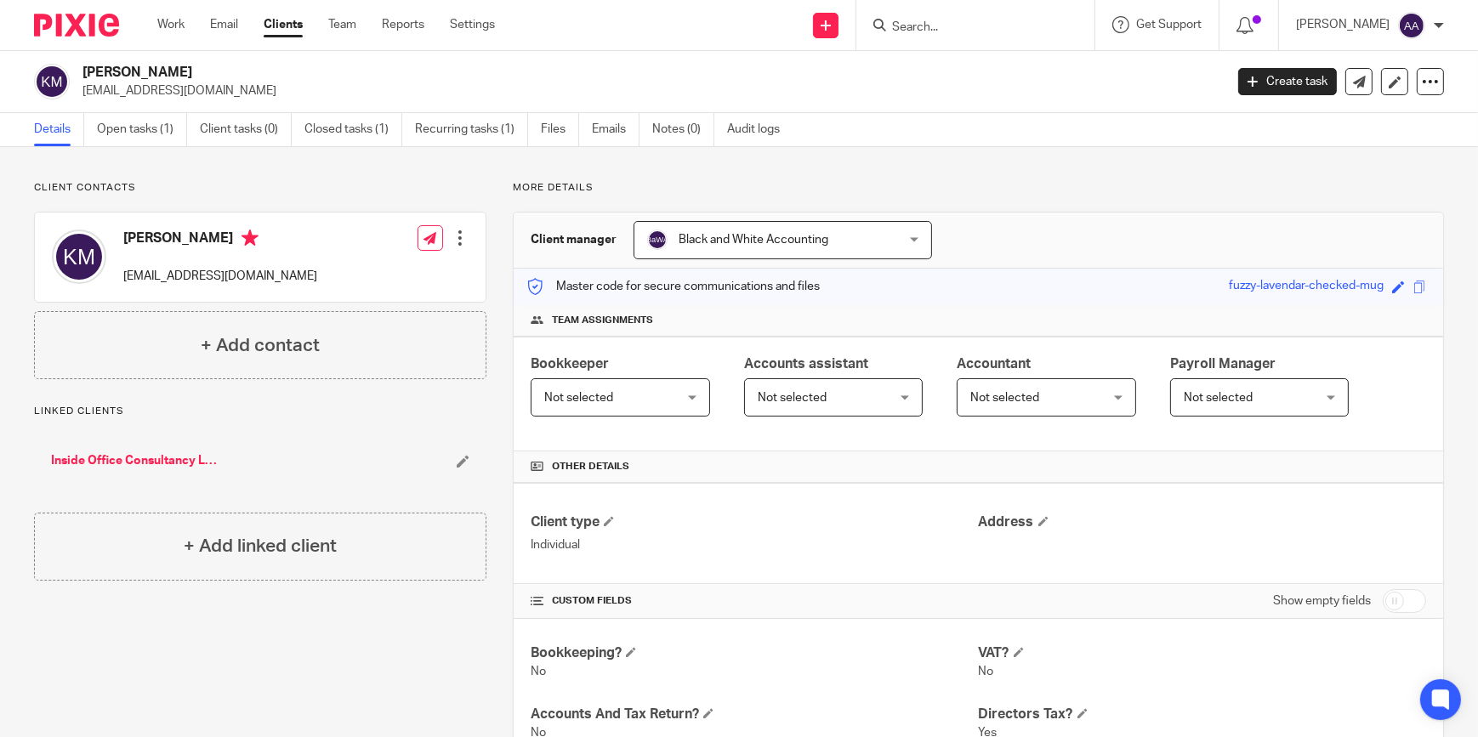
click at [1005, 32] on input "Search" at bounding box center [967, 27] width 153 height 15
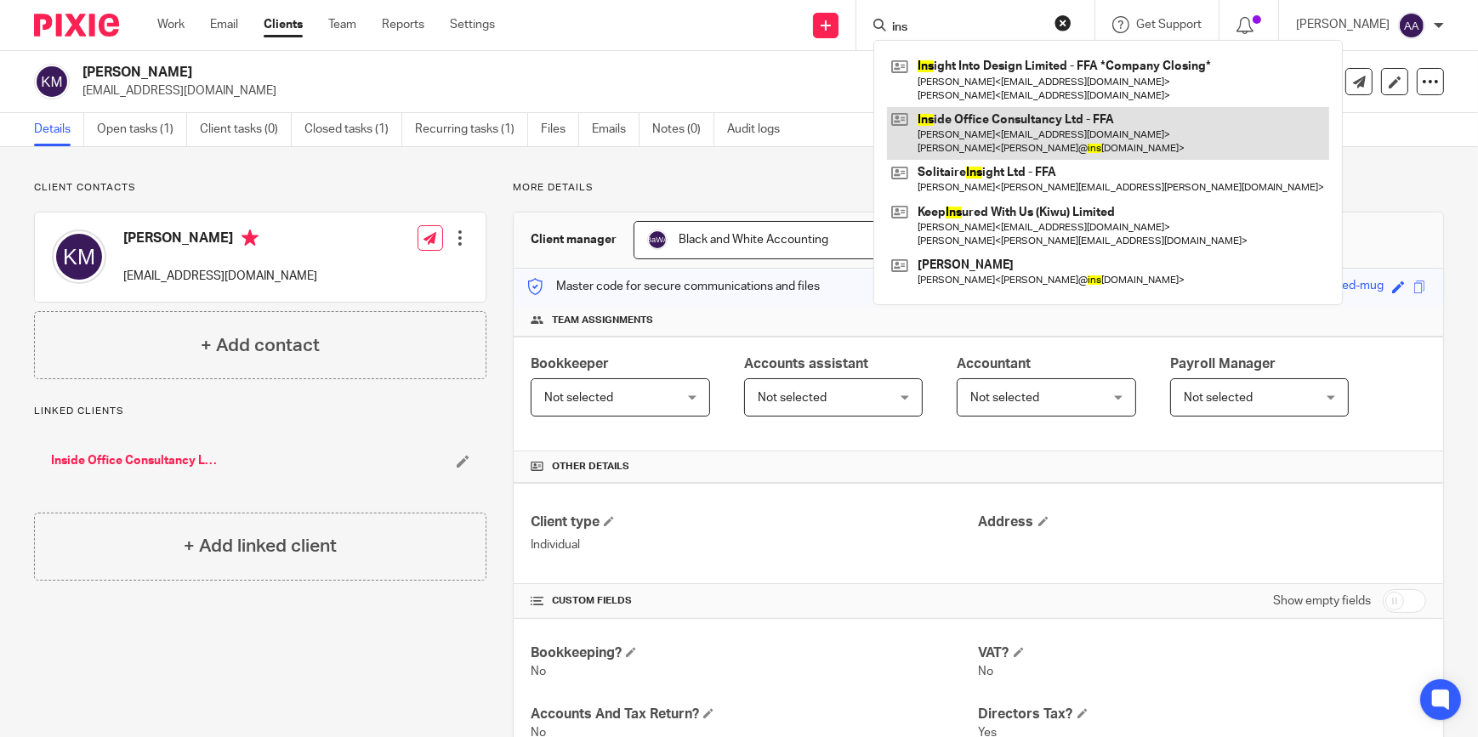
type input "ins"
click at [1107, 128] on link at bounding box center [1108, 133] width 442 height 53
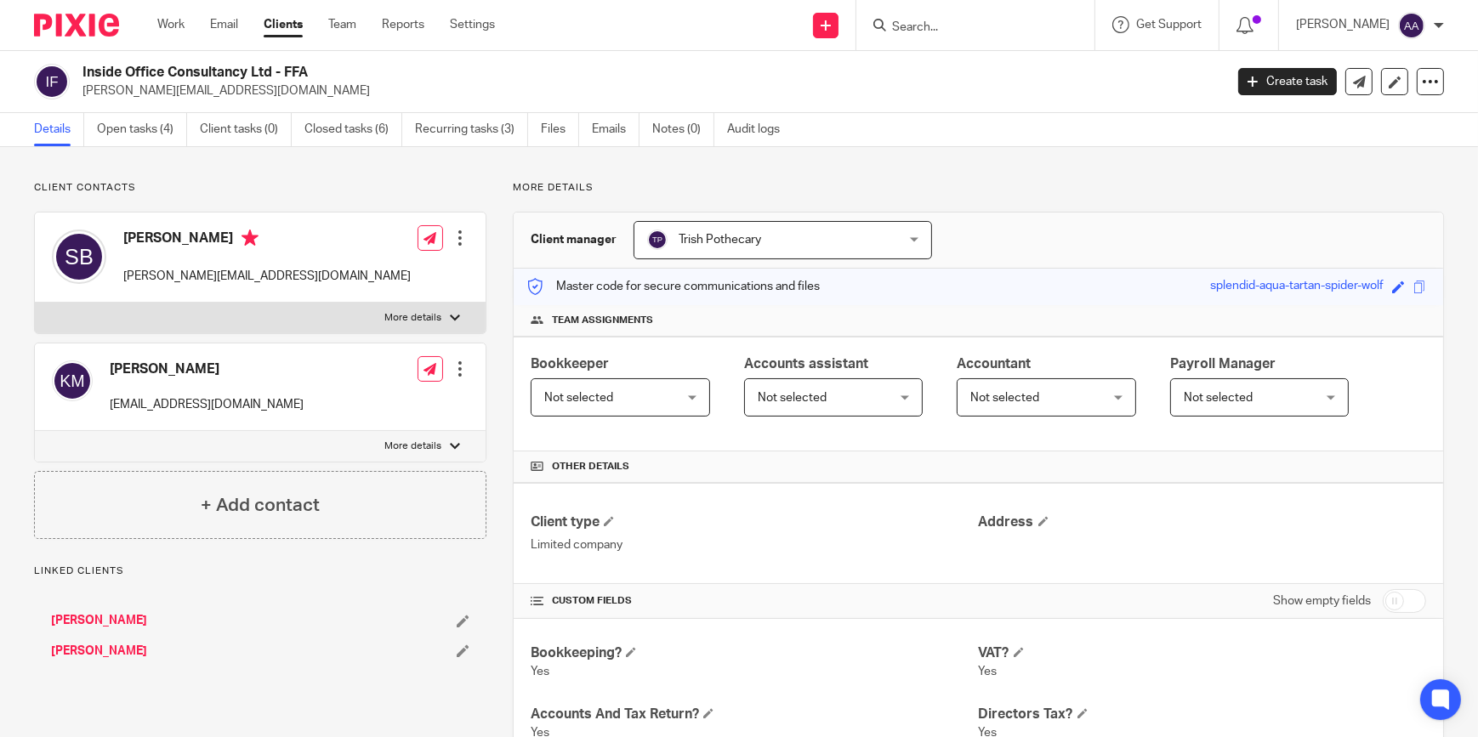
click at [392, 325] on label "More details" at bounding box center [260, 318] width 451 height 31
click at [35, 303] on input "More details" at bounding box center [34, 302] width 1 height 1
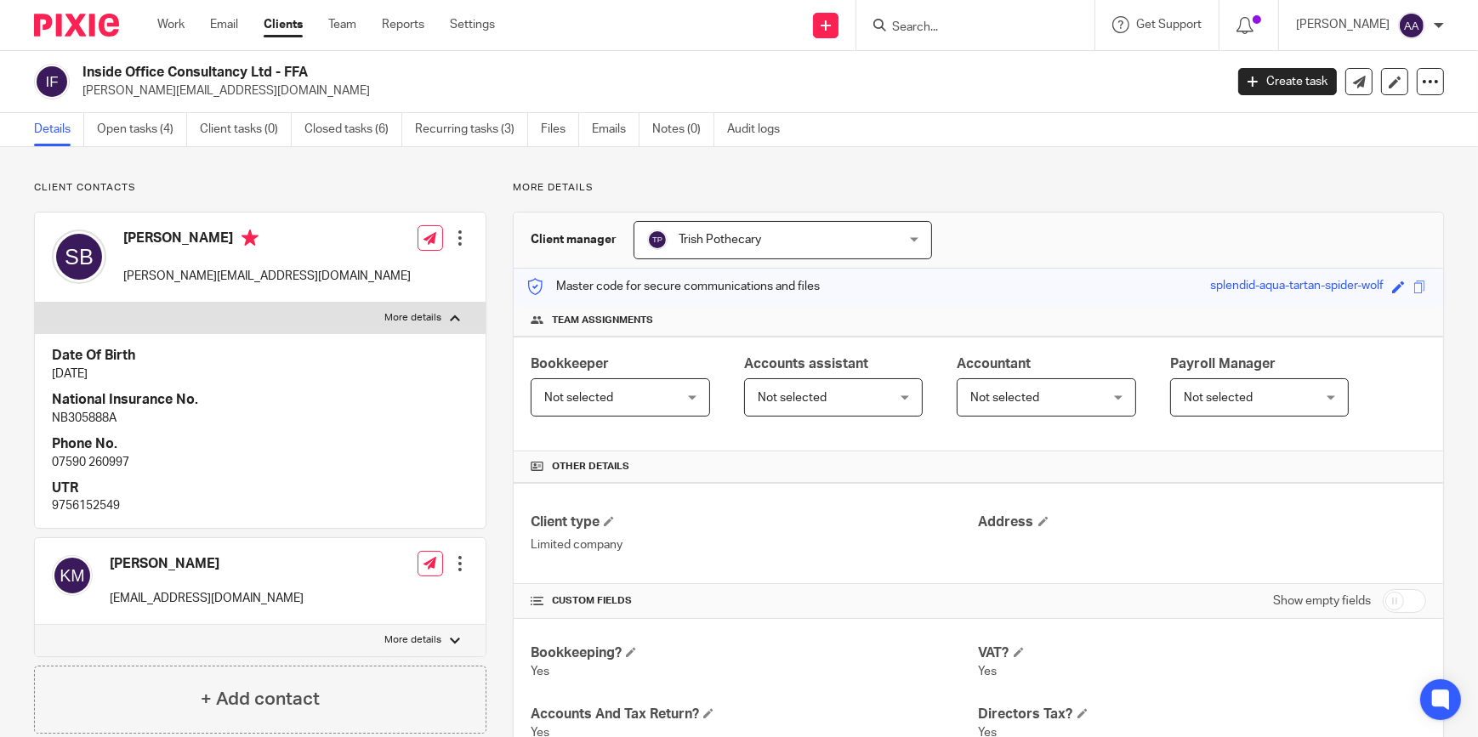
click at [406, 313] on p "More details" at bounding box center [412, 318] width 57 height 14
click at [35, 303] on input "More details" at bounding box center [34, 302] width 1 height 1
checkbox input "false"
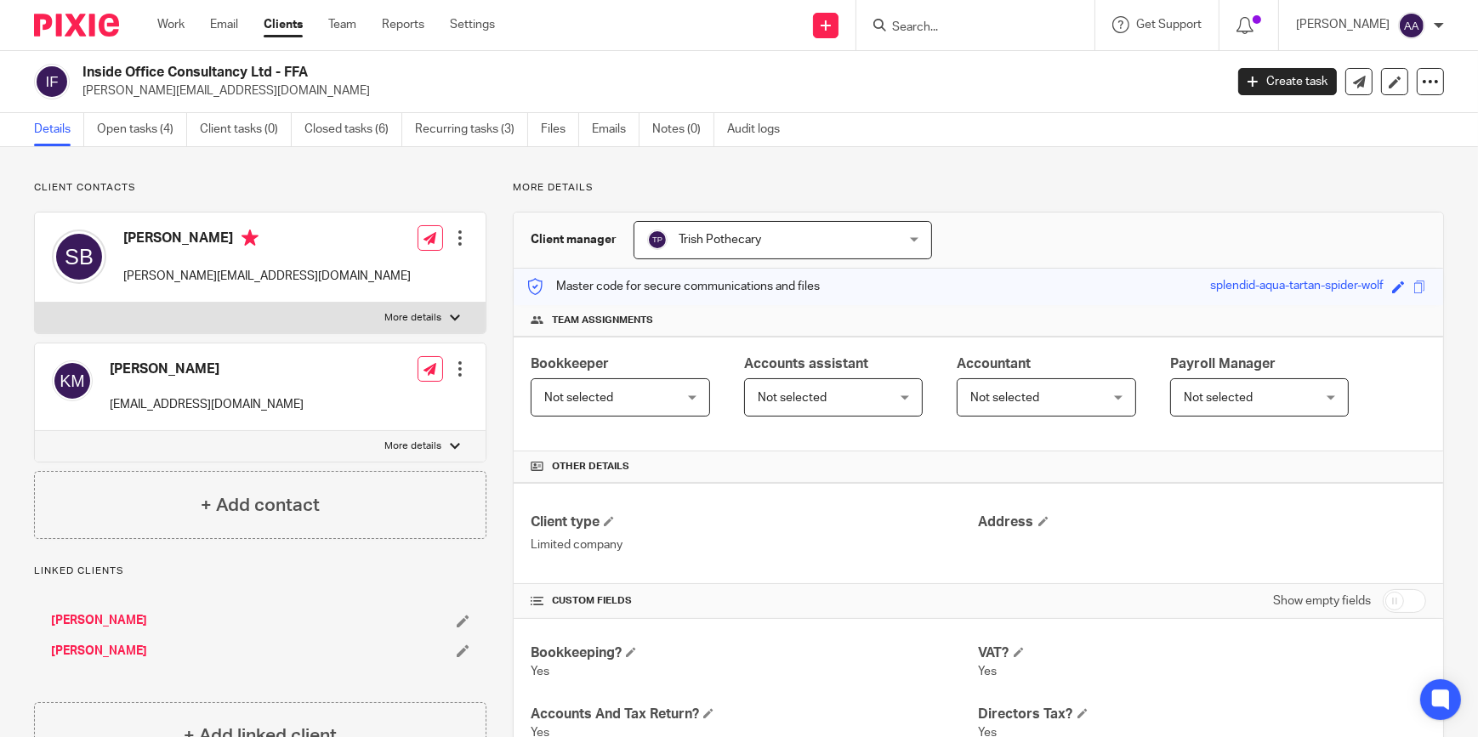
click at [428, 441] on p "More details" at bounding box center [412, 447] width 57 height 14
click at [35, 431] on input "More details" at bounding box center [34, 430] width 1 height 1
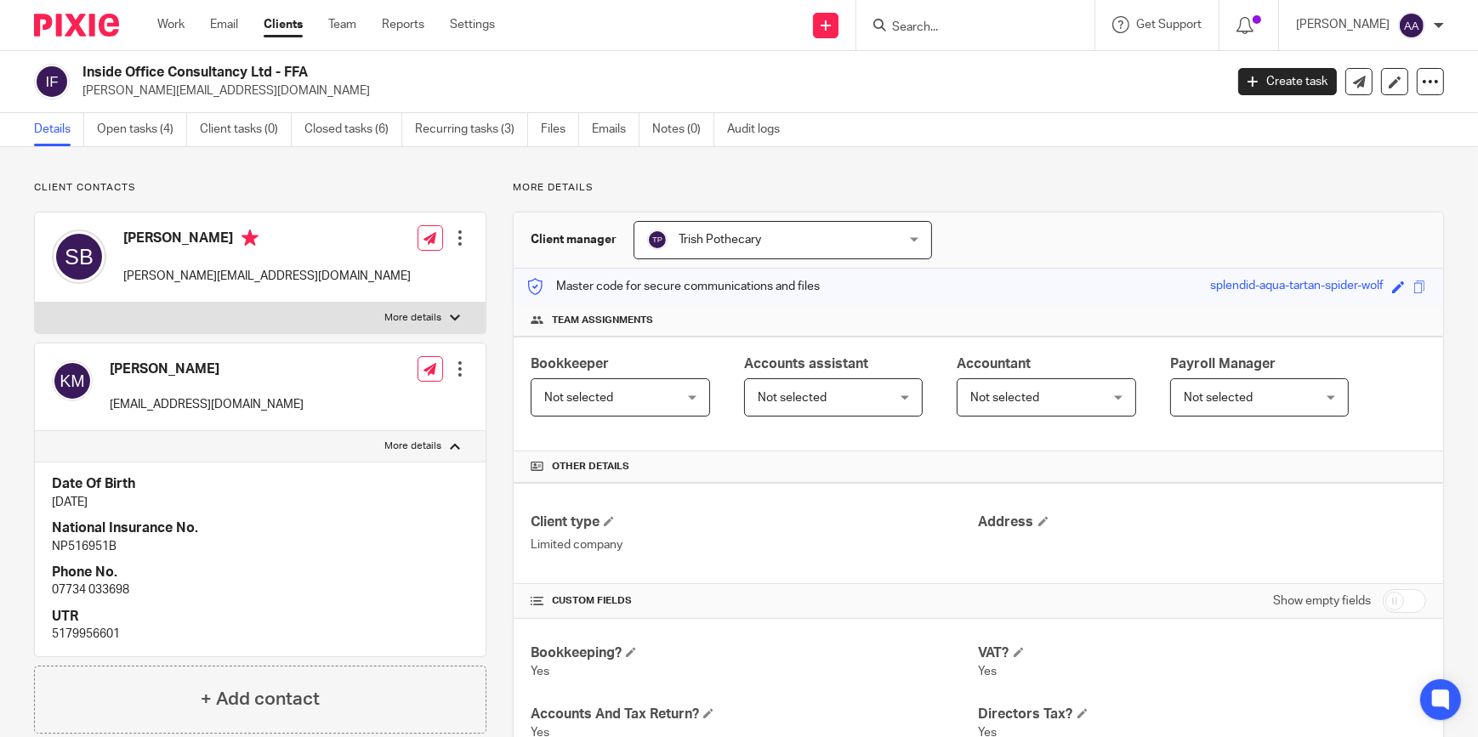
click at [427, 441] on p "More details" at bounding box center [412, 447] width 57 height 14
click at [35, 431] on input "More details" at bounding box center [34, 430] width 1 height 1
checkbox input "false"
